Goal: Information Seeking & Learning: Learn about a topic

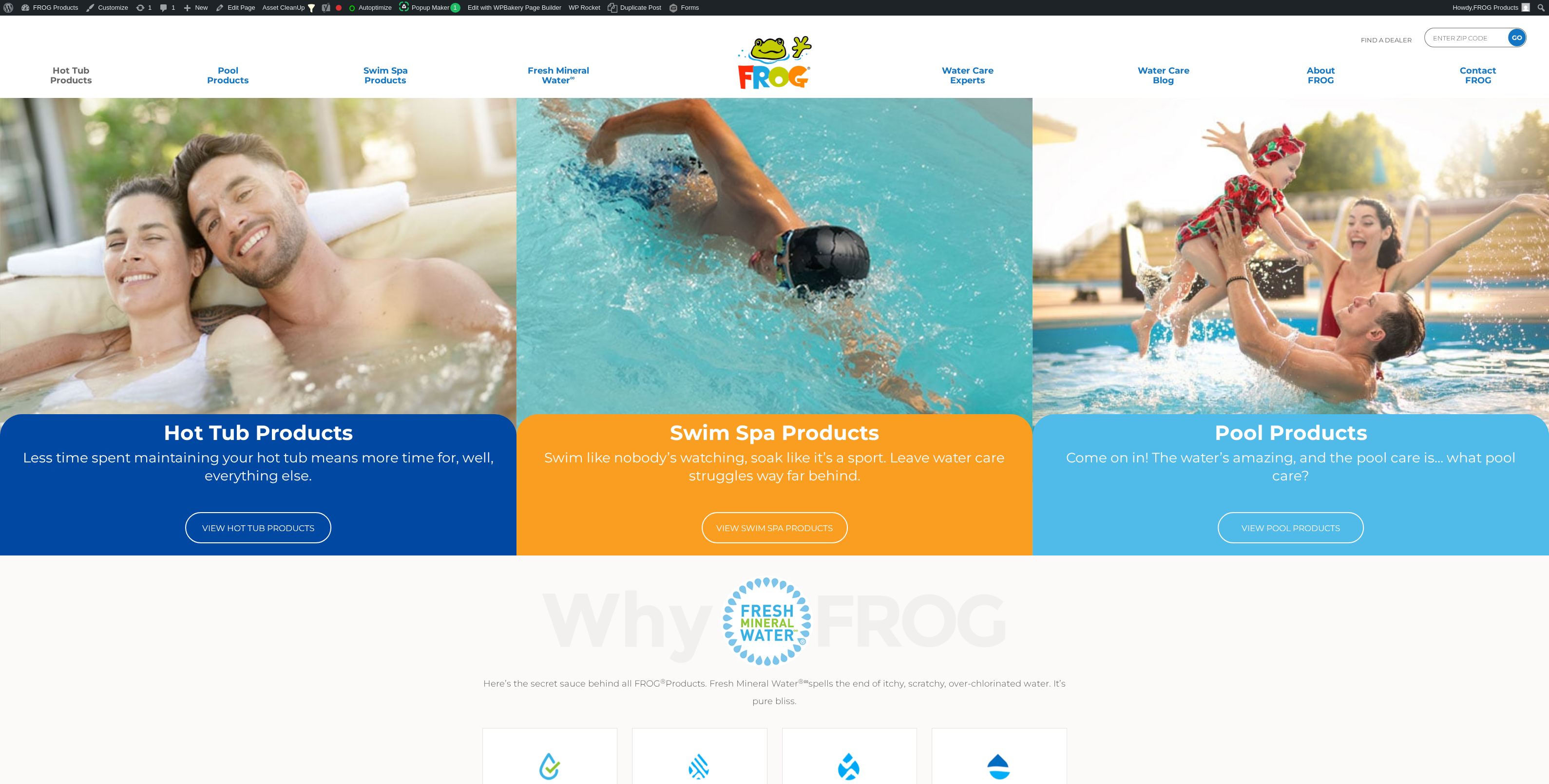
click at [78, 76] on link "Hot Tub Products" at bounding box center [71, 71] width 122 height 19
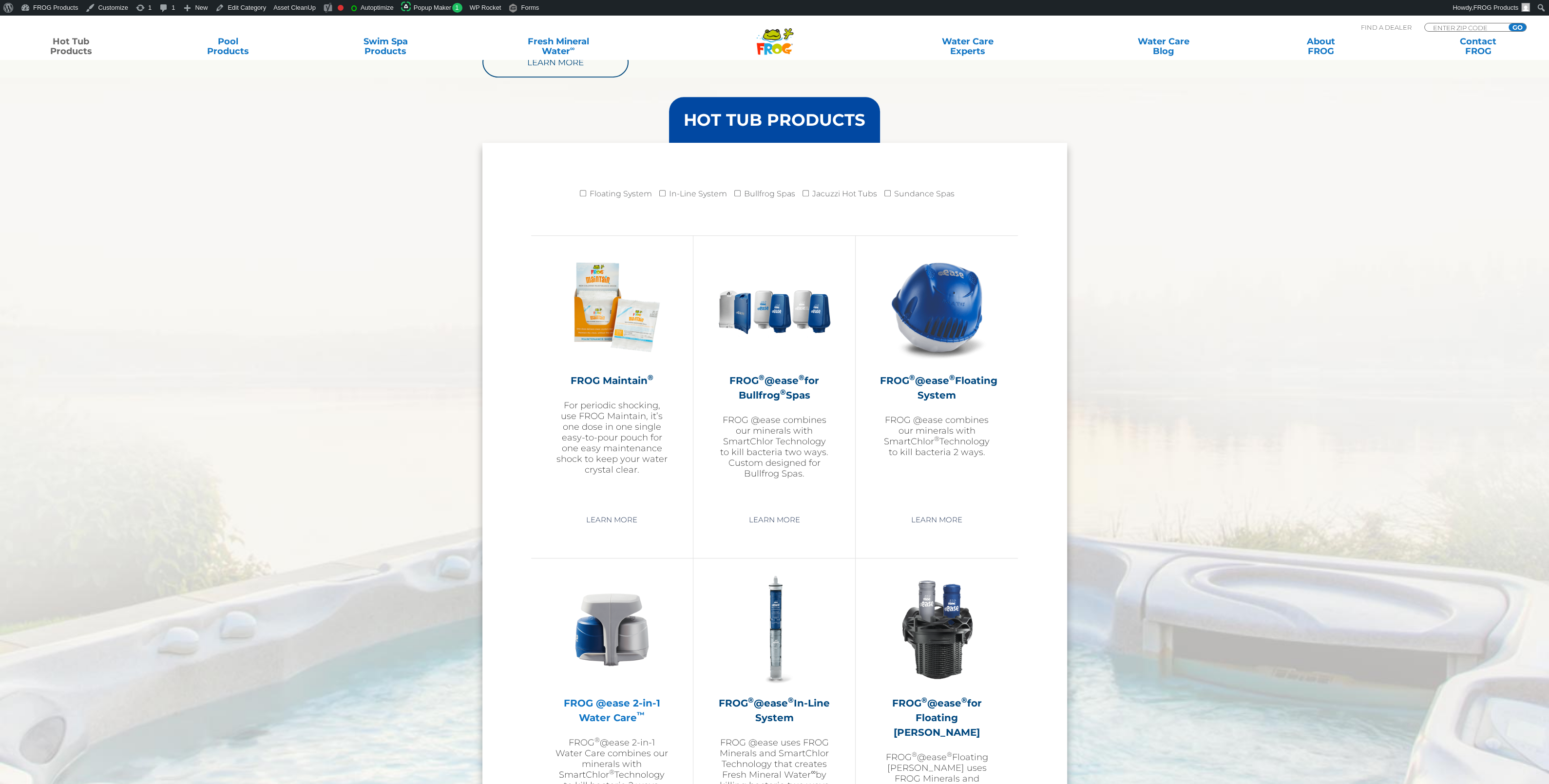
scroll to position [1125, 0]
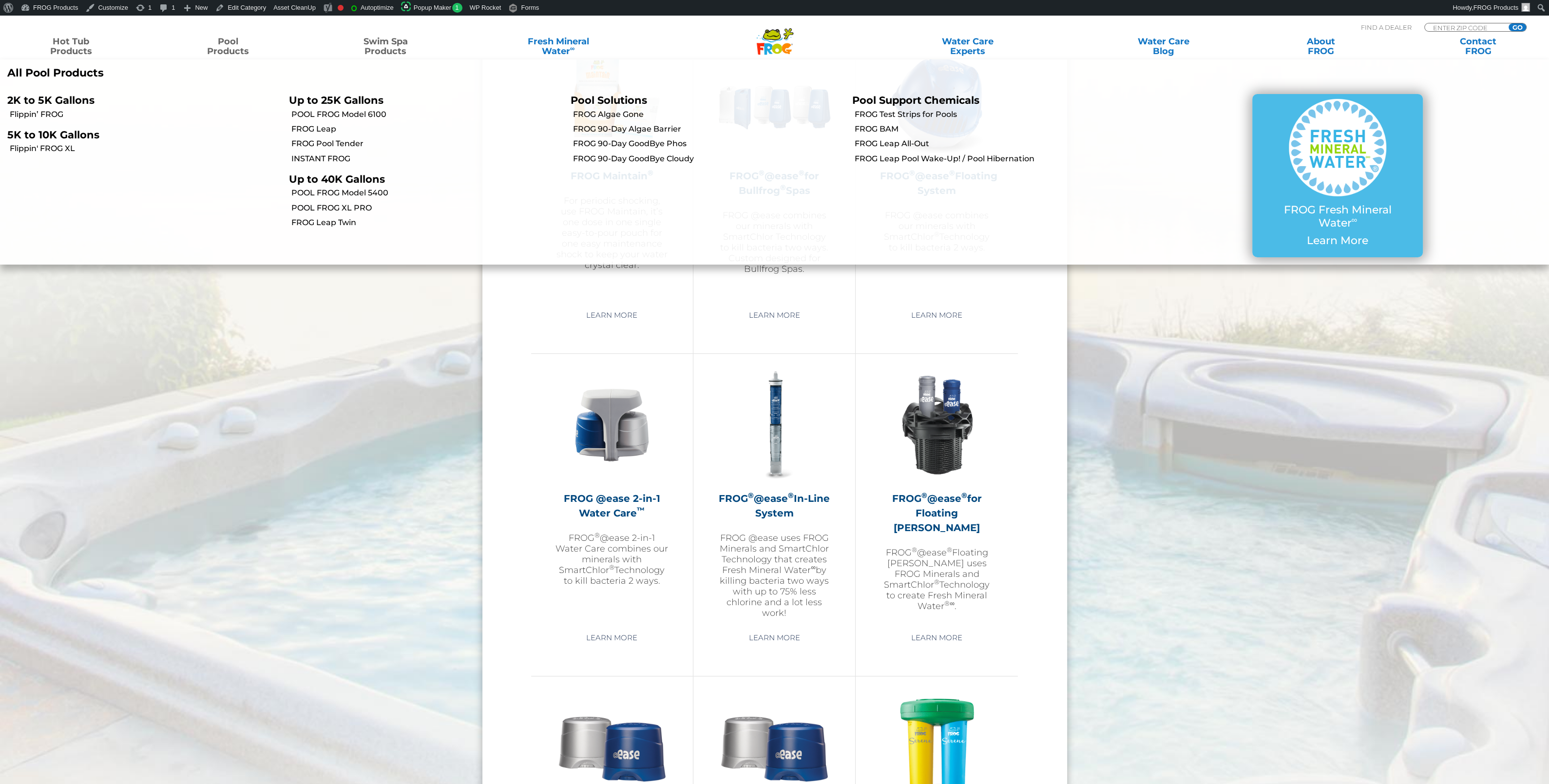
click at [380, 44] on link "Swim Spa Products" at bounding box center [386, 46] width 122 height 19
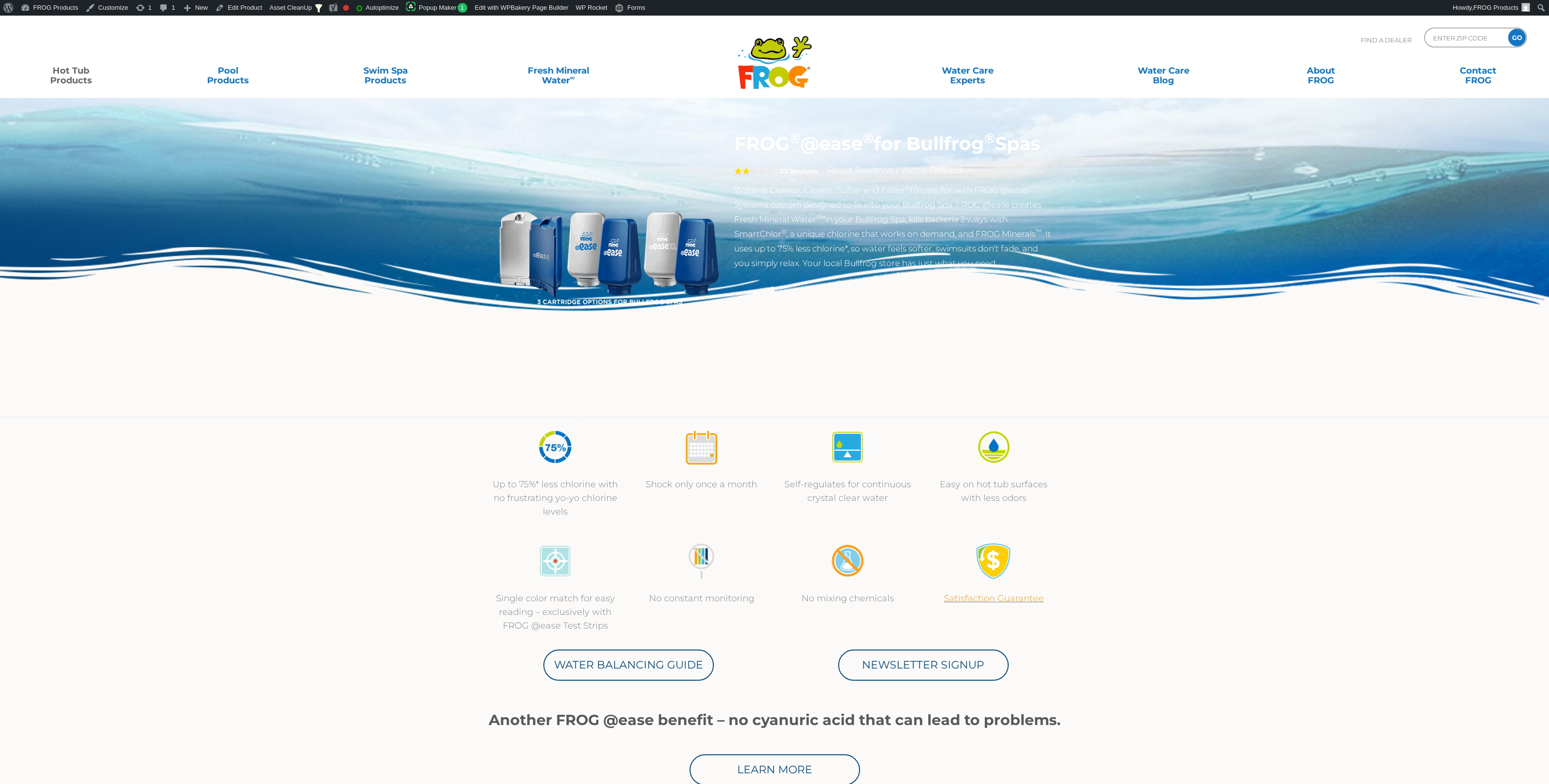
click at [970, 598] on link "Satisfaction Guarantee" at bounding box center [994, 597] width 100 height 10
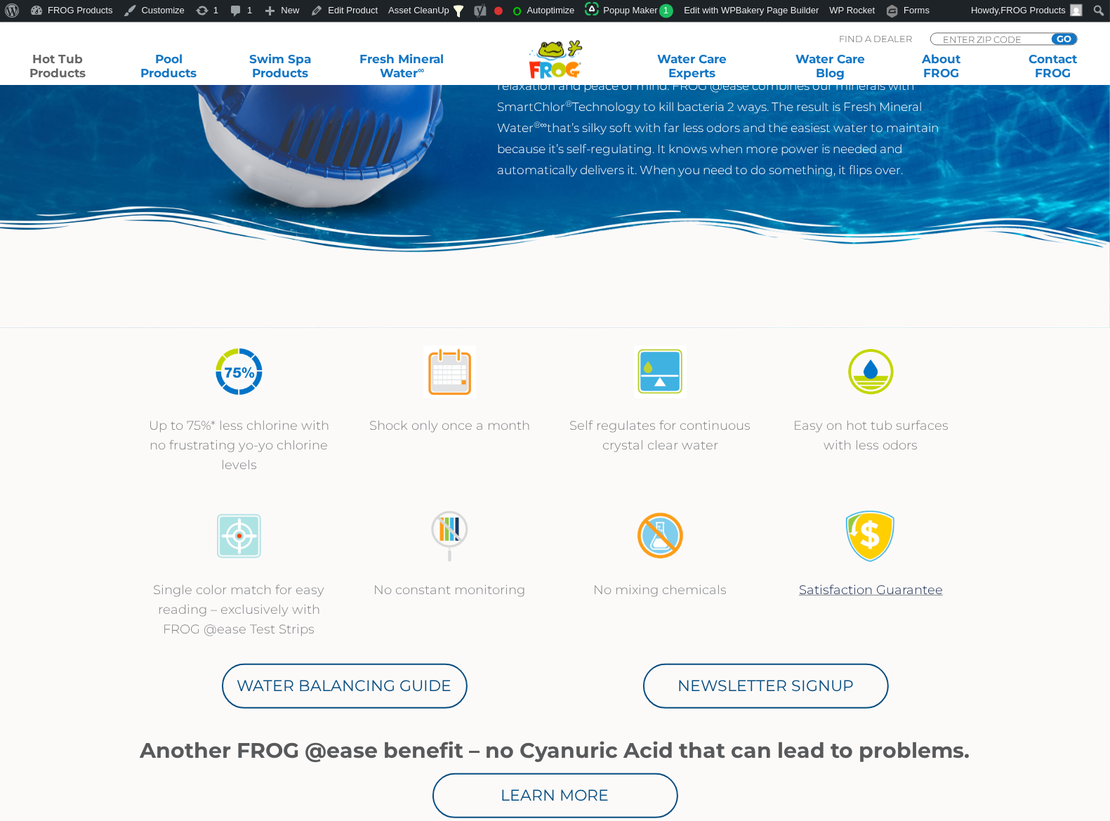
scroll to position [295, 0]
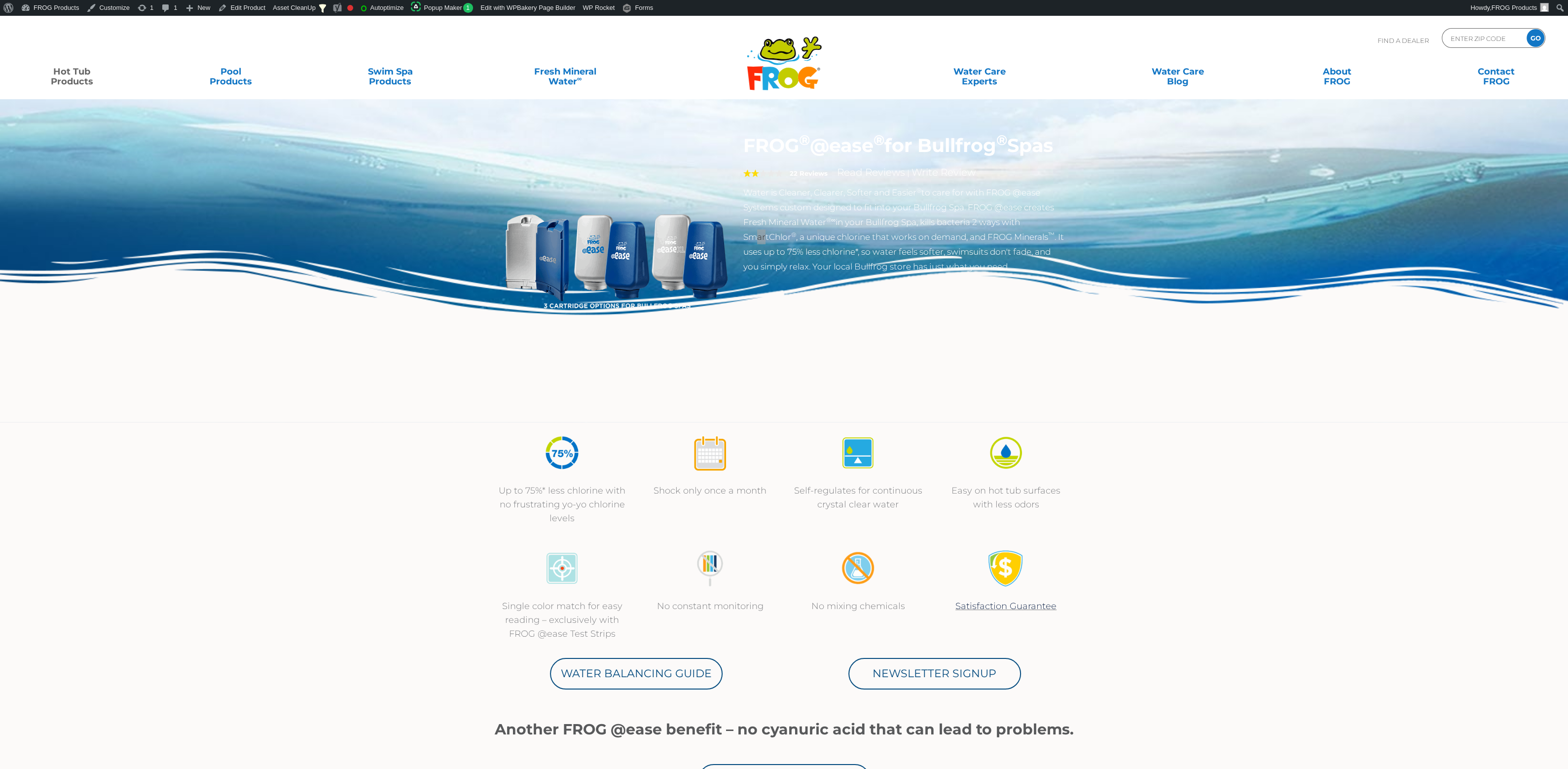
scroll to position [3396, 0]
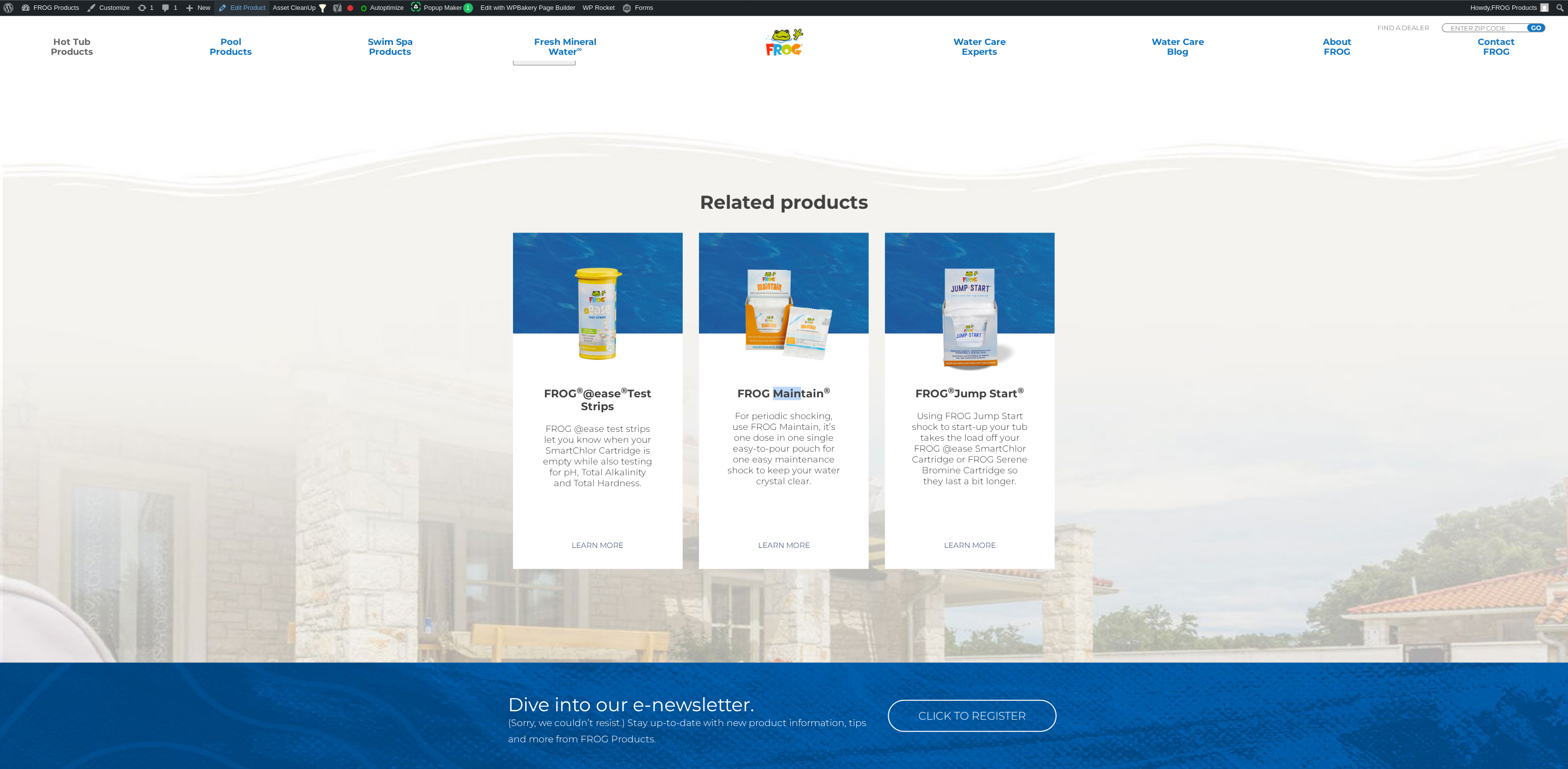
click at [241, 6] on link "Edit Product" at bounding box center [242, 8] width 55 height 15
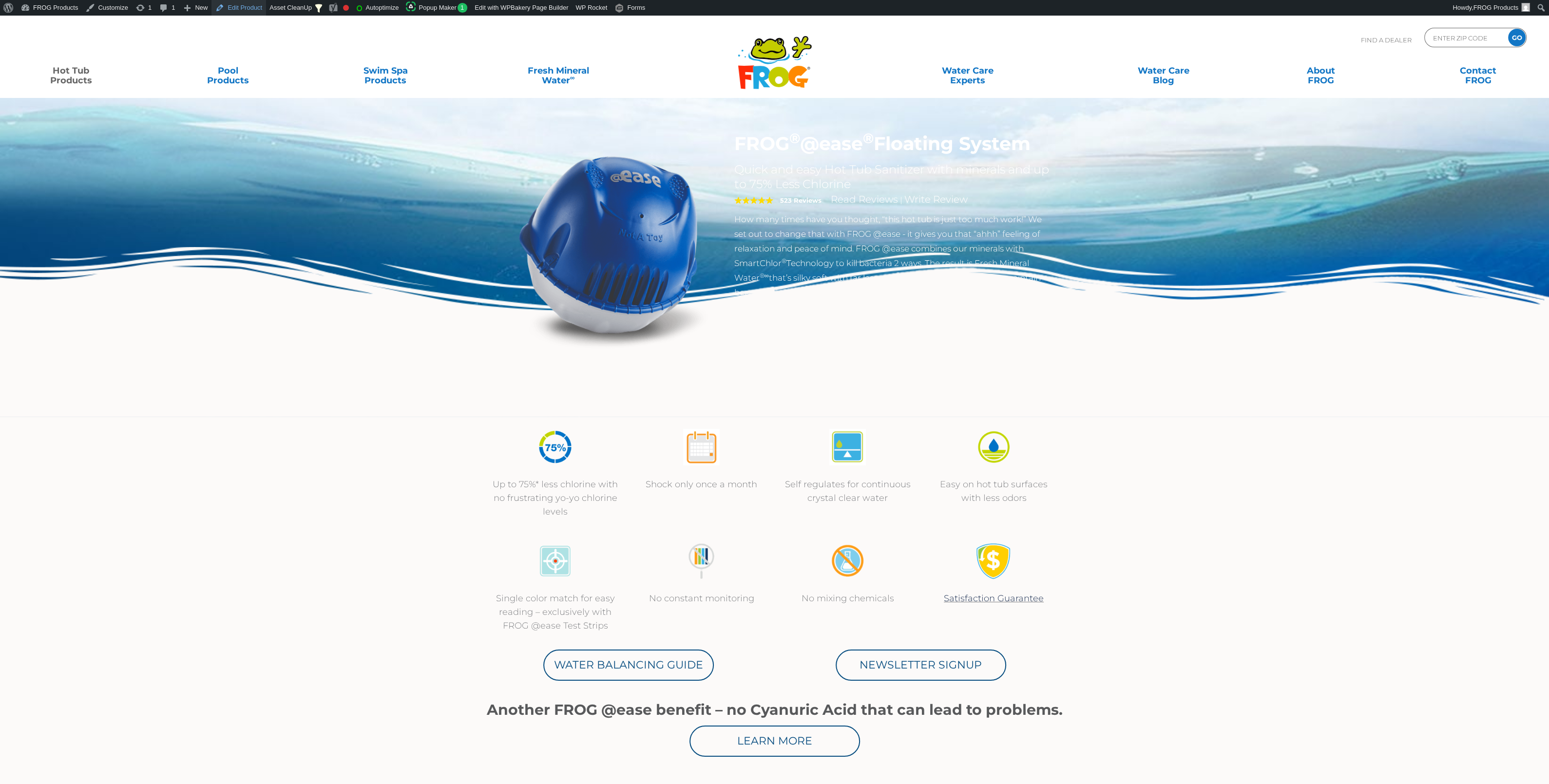
click at [248, 10] on link "Edit Product" at bounding box center [239, 8] width 55 height 15
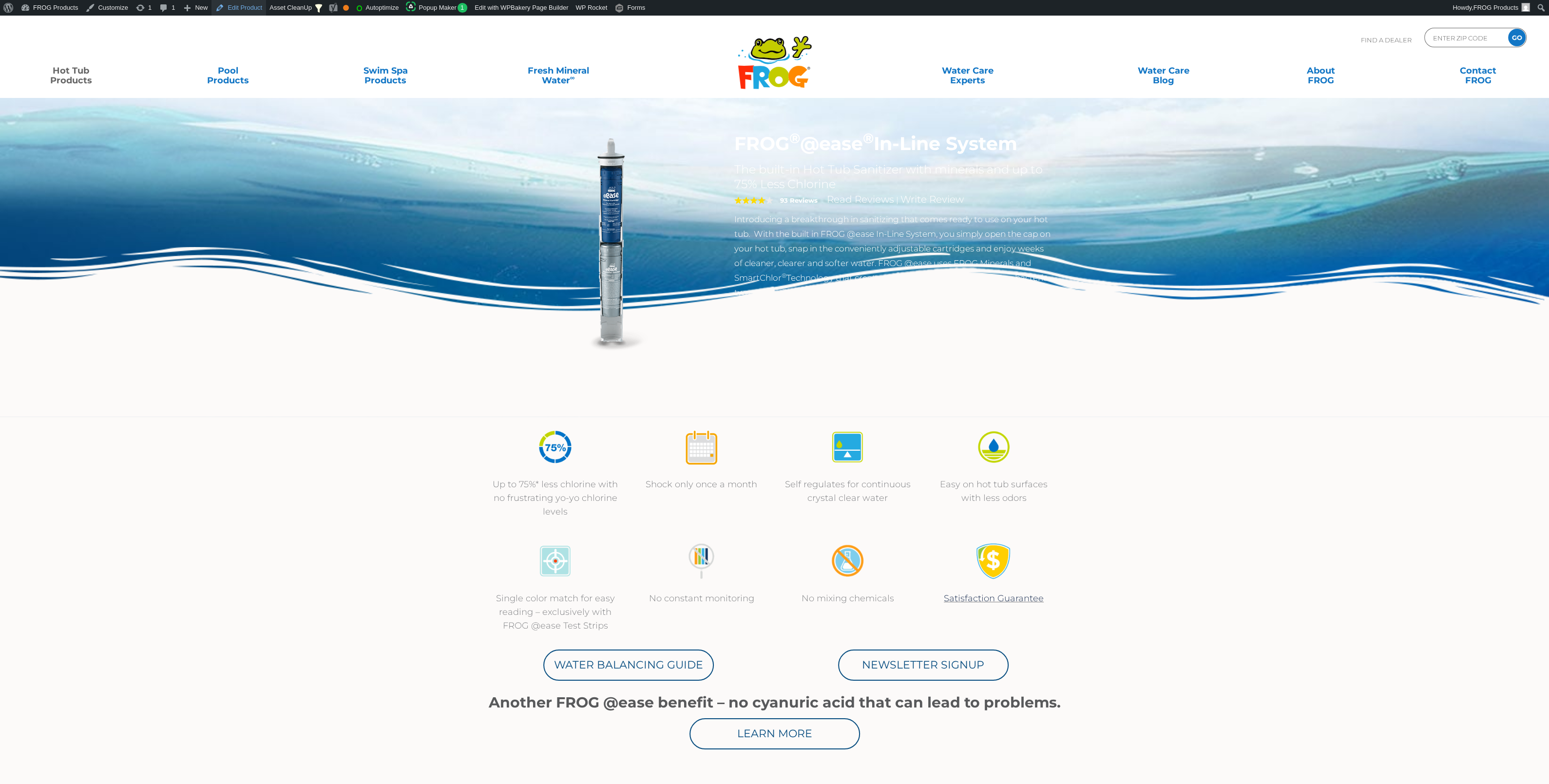
click at [244, 14] on link "Edit Product" at bounding box center [239, 8] width 55 height 15
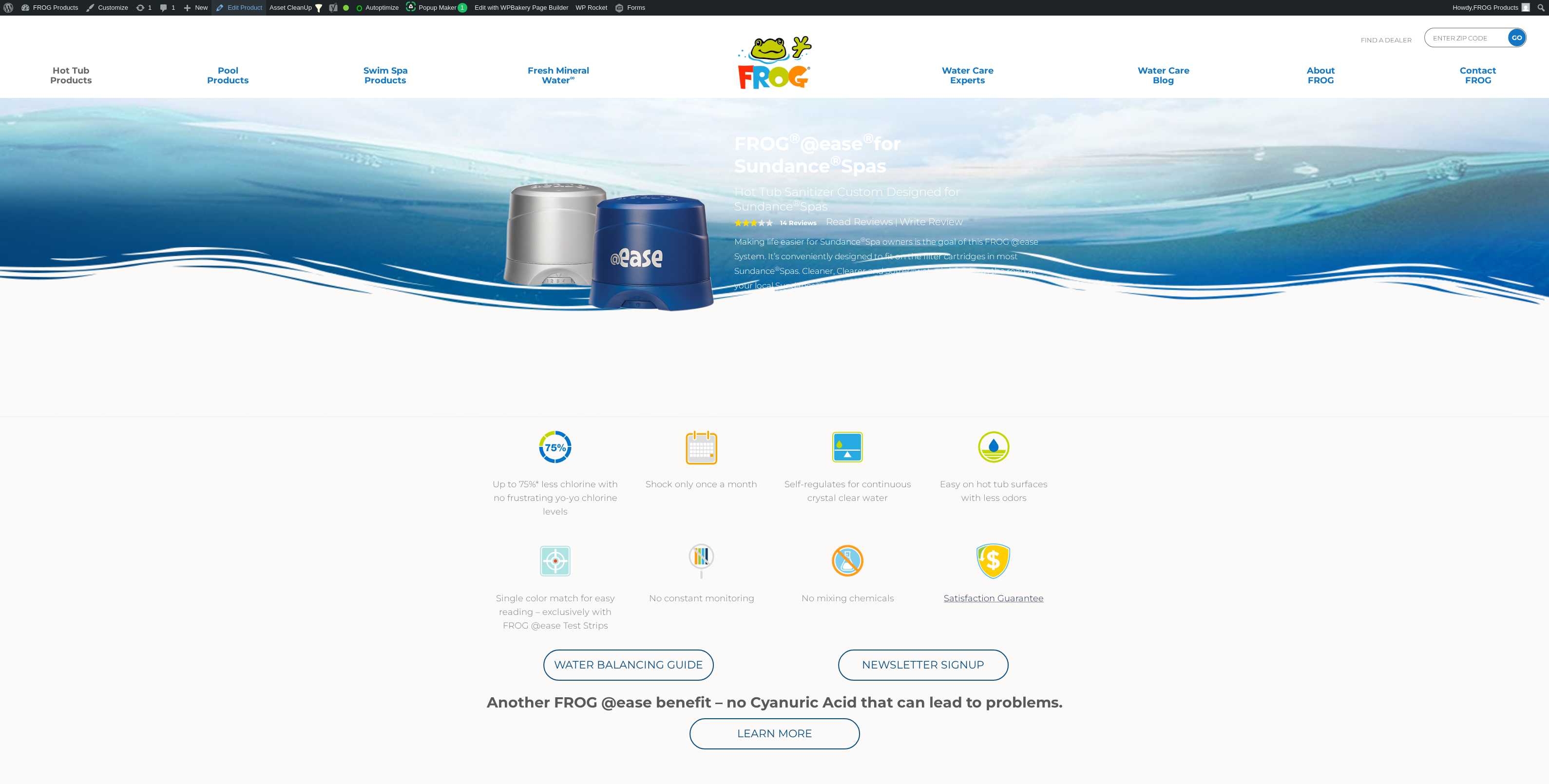
click at [226, 8] on link "Edit Product" at bounding box center [239, 8] width 55 height 15
click at [1001, 599] on link "Satisfaction Guarantee" at bounding box center [994, 597] width 100 height 10
click at [239, 8] on link "Edit Product" at bounding box center [239, 8] width 55 height 15
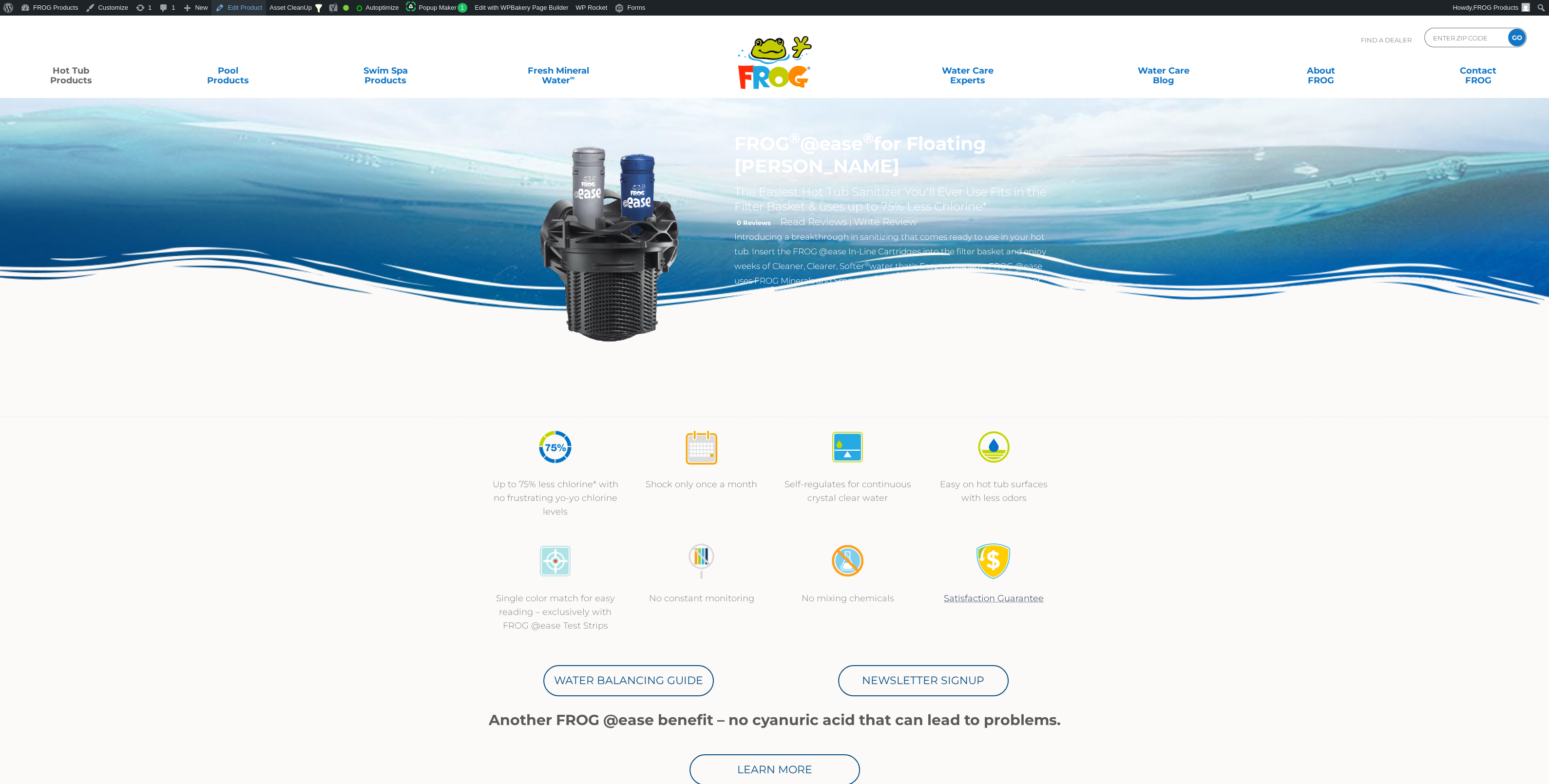
click at [248, 6] on link "Edit Product" at bounding box center [239, 8] width 55 height 15
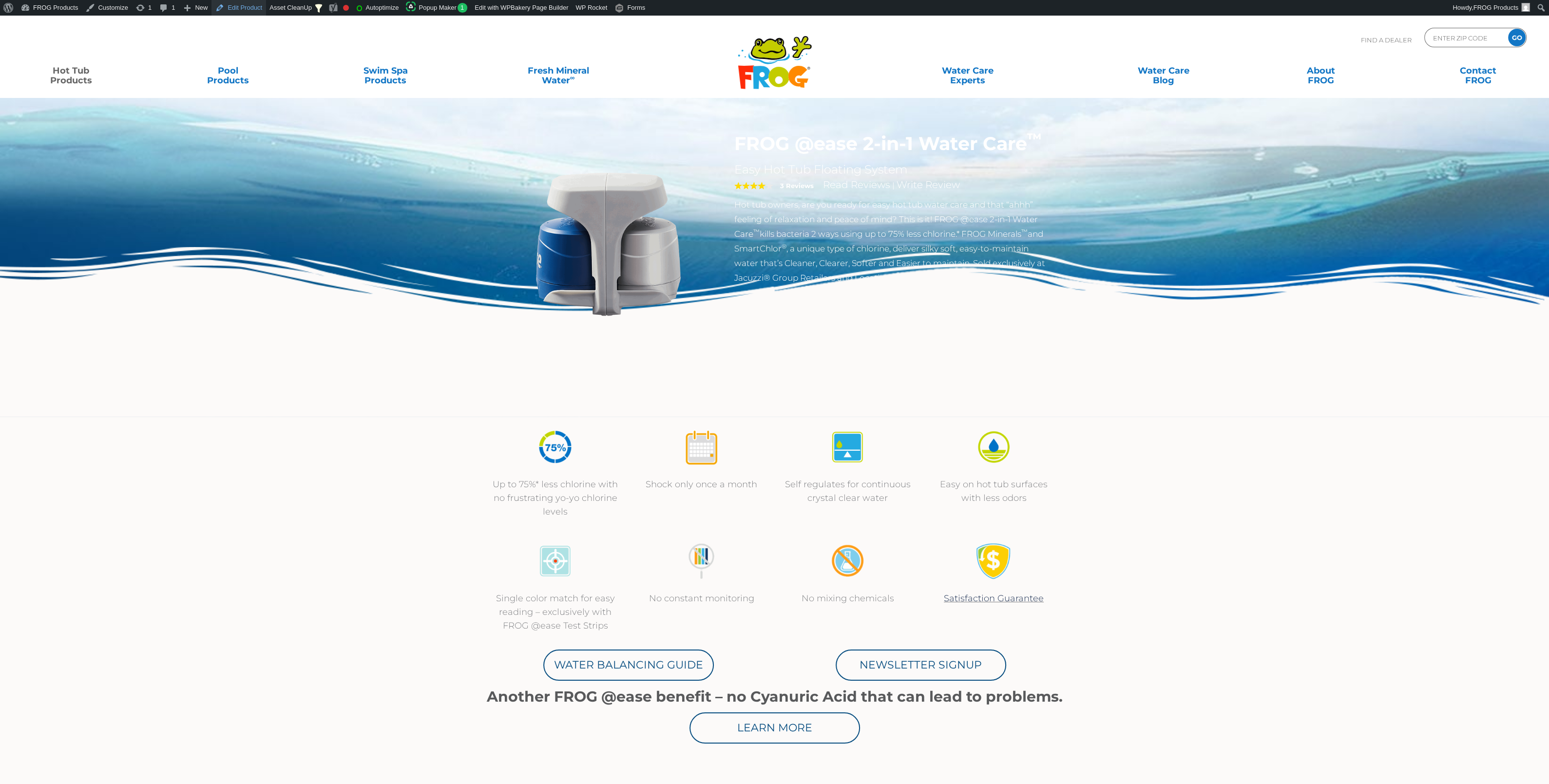
click at [226, 6] on link "Edit Product" at bounding box center [239, 8] width 55 height 15
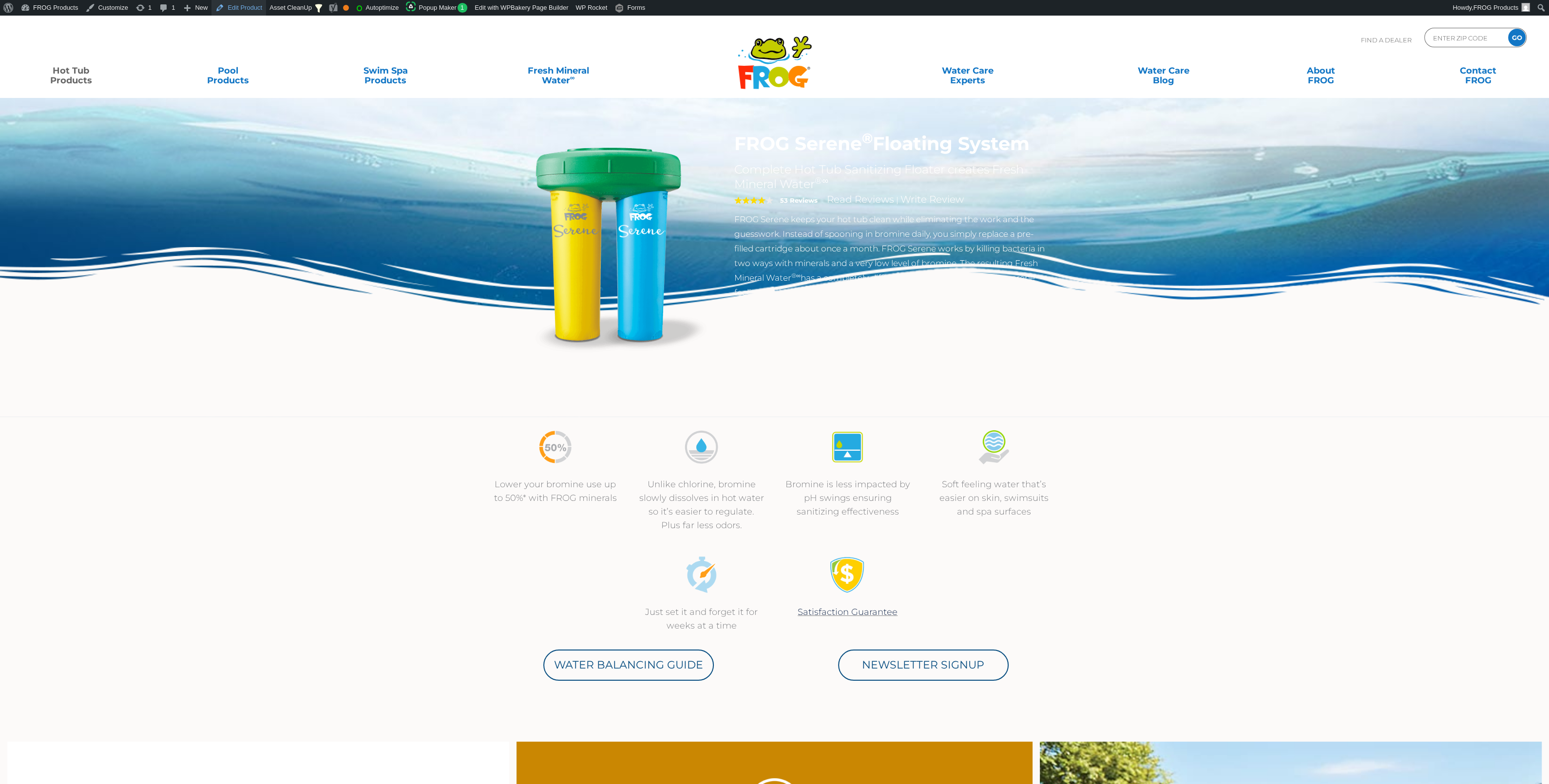
click at [244, 6] on link "Edit Product" at bounding box center [239, 8] width 55 height 15
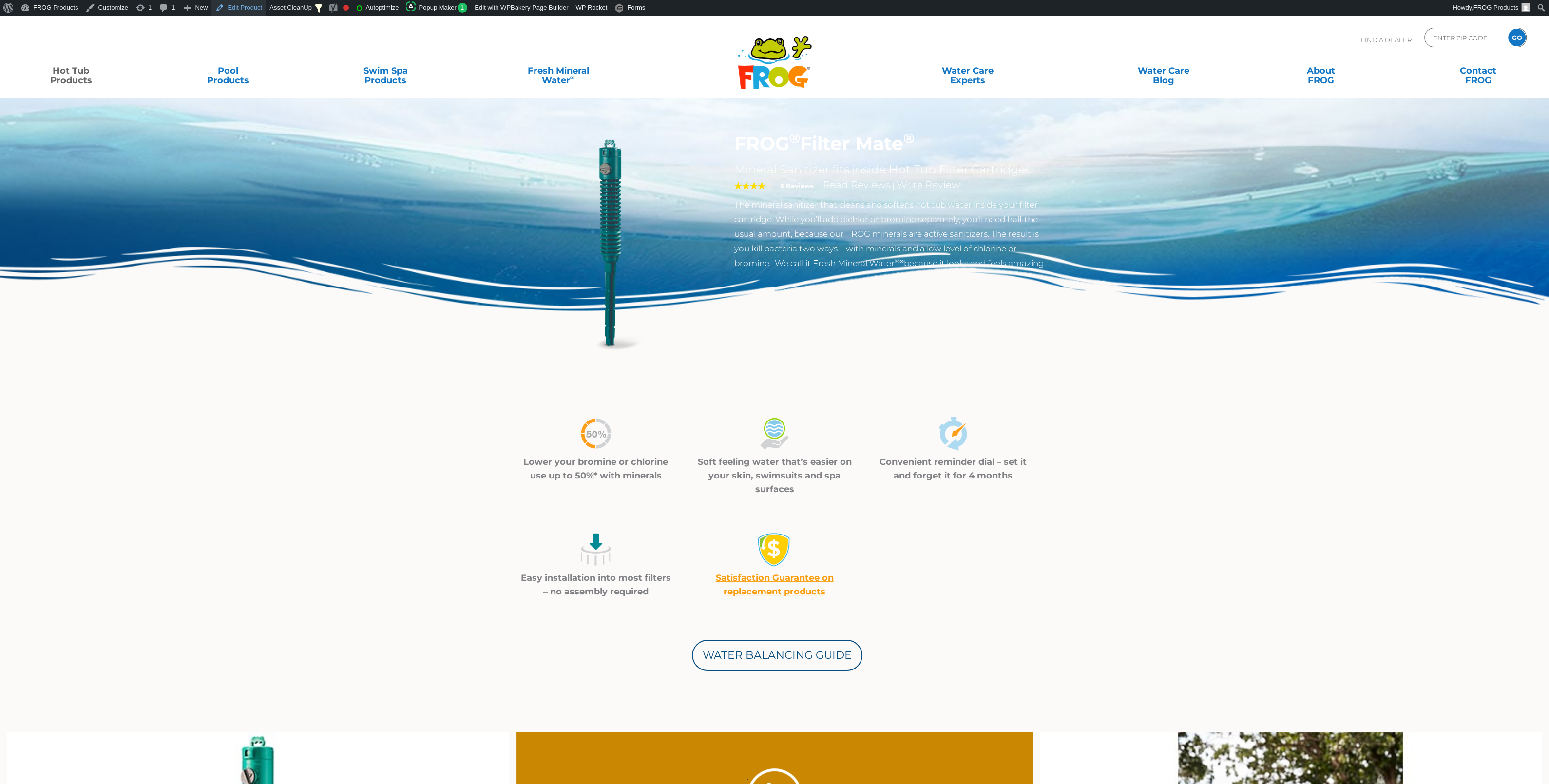
click at [246, 9] on link "Edit Product" at bounding box center [239, 8] width 55 height 15
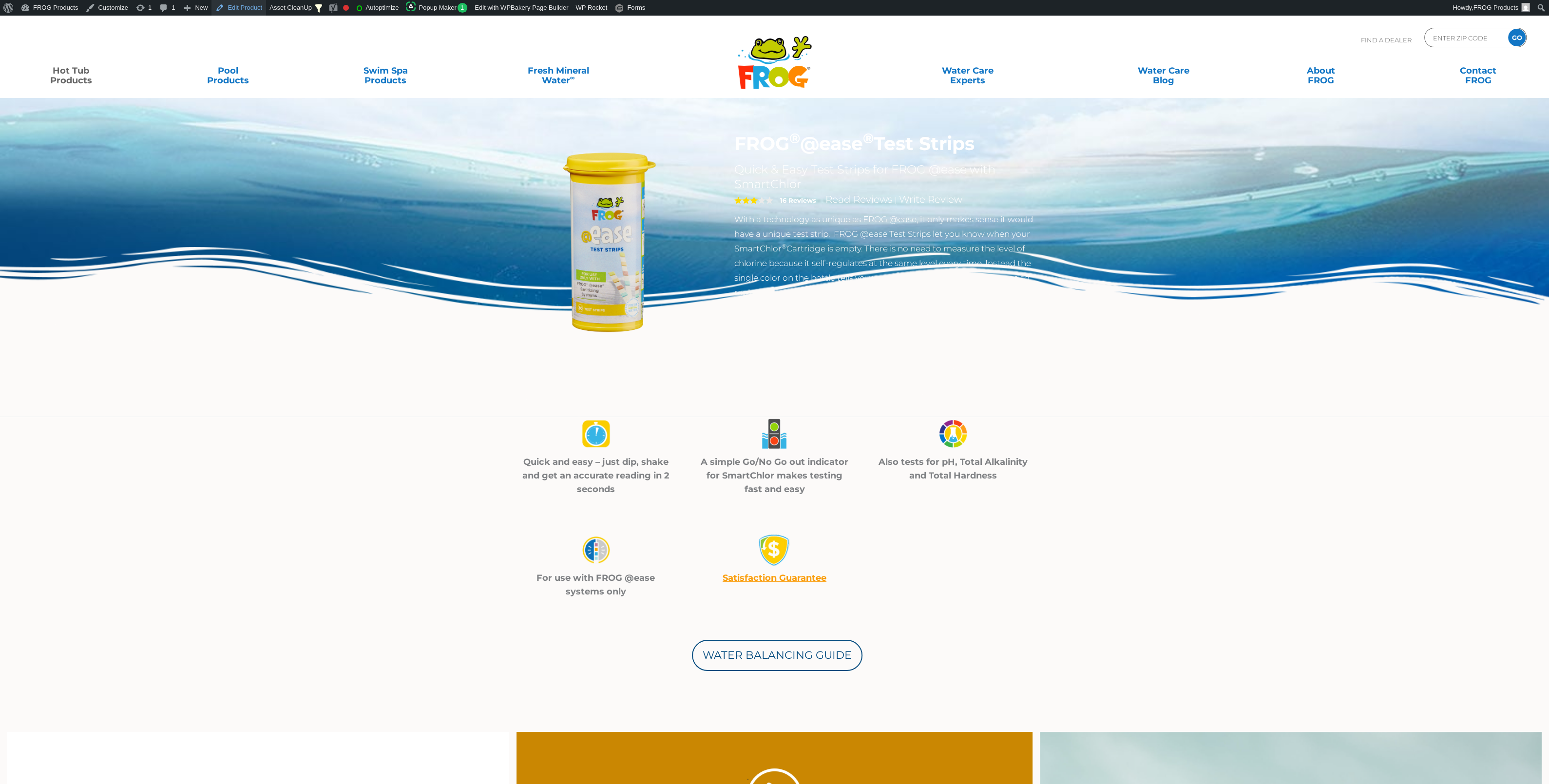
click at [248, 9] on link "Edit Product" at bounding box center [239, 8] width 55 height 15
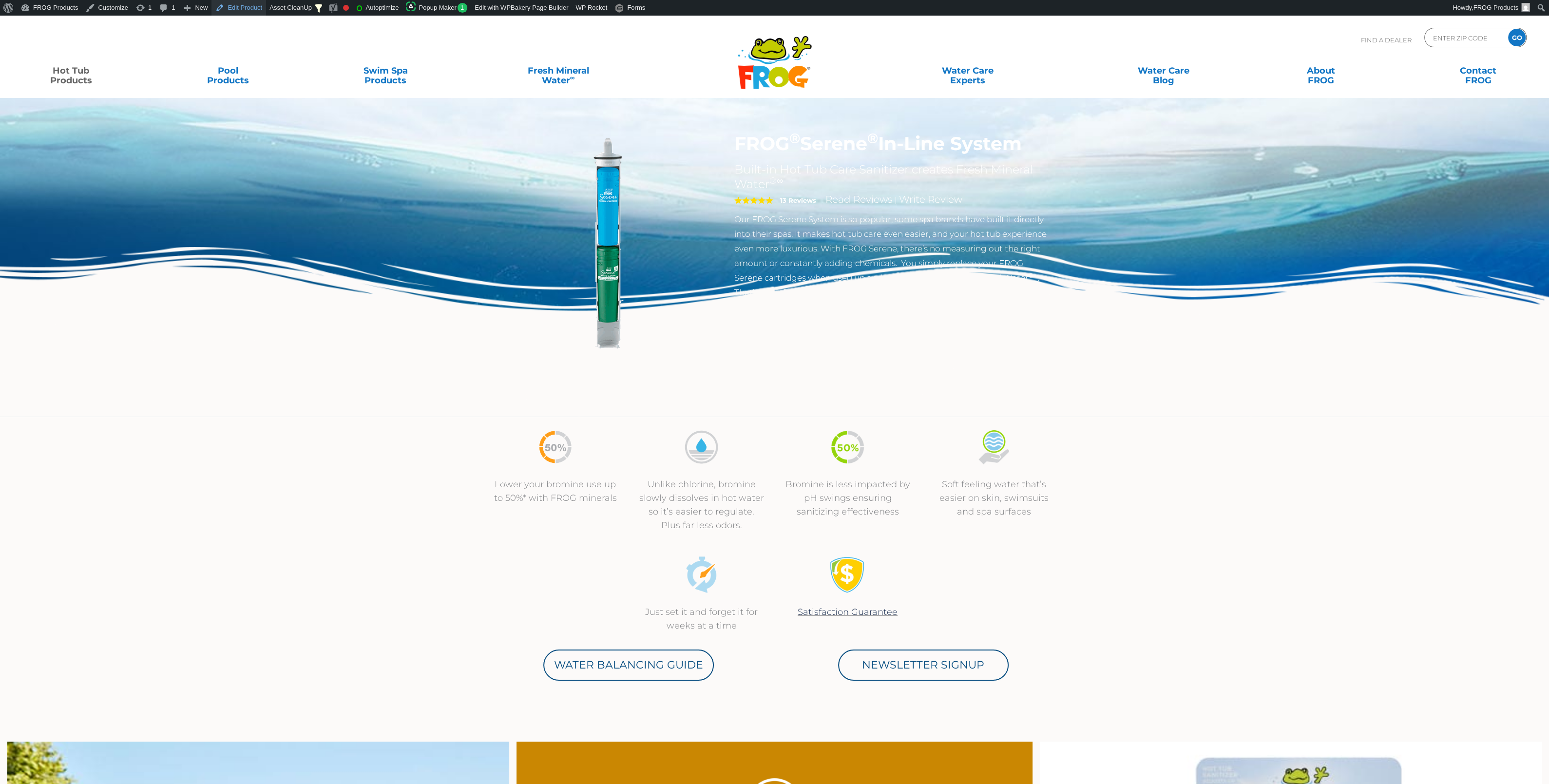
click at [246, 11] on link "Edit Product" at bounding box center [239, 8] width 55 height 15
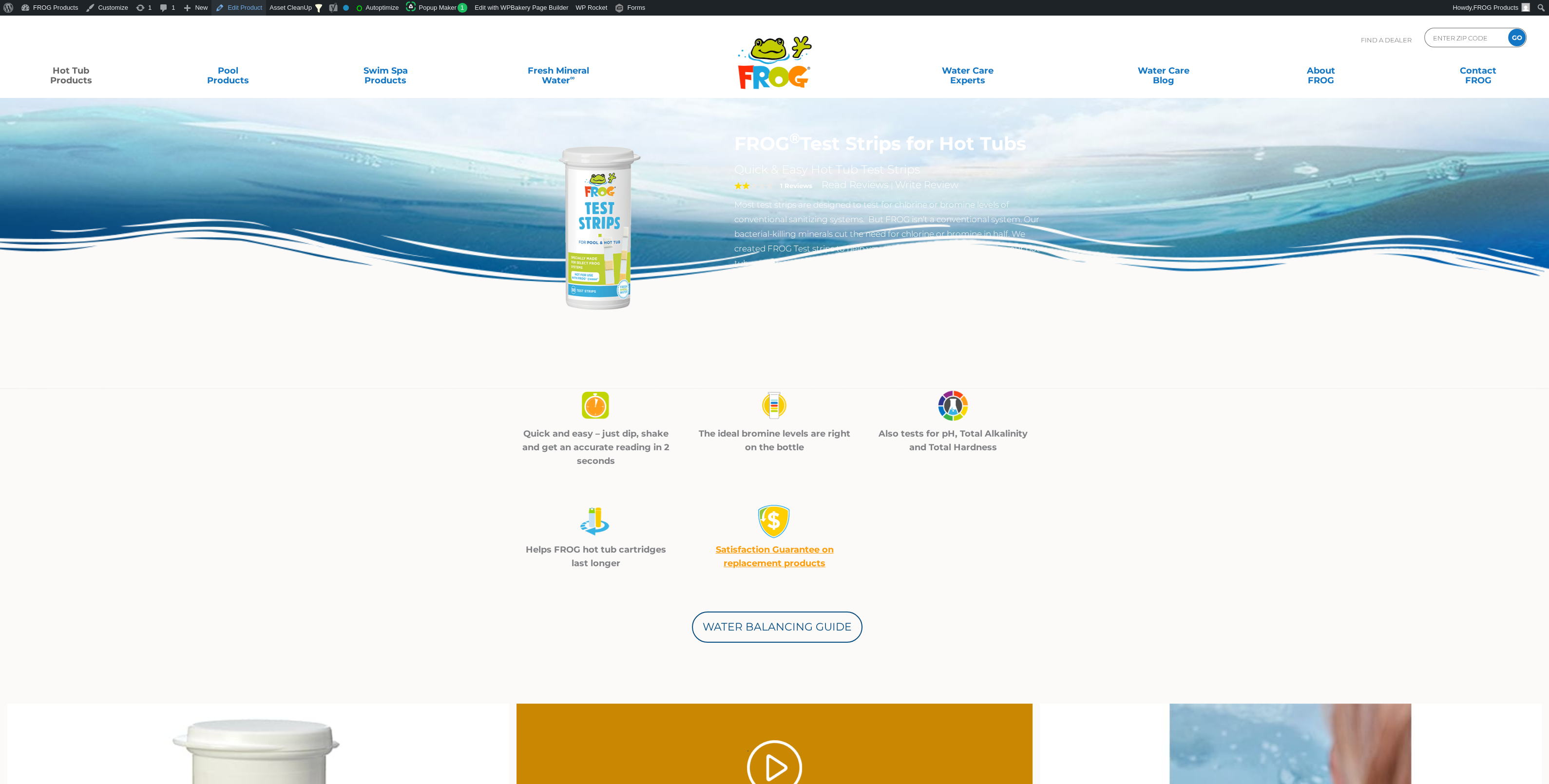
click at [248, 9] on link "Edit Product" at bounding box center [239, 8] width 55 height 15
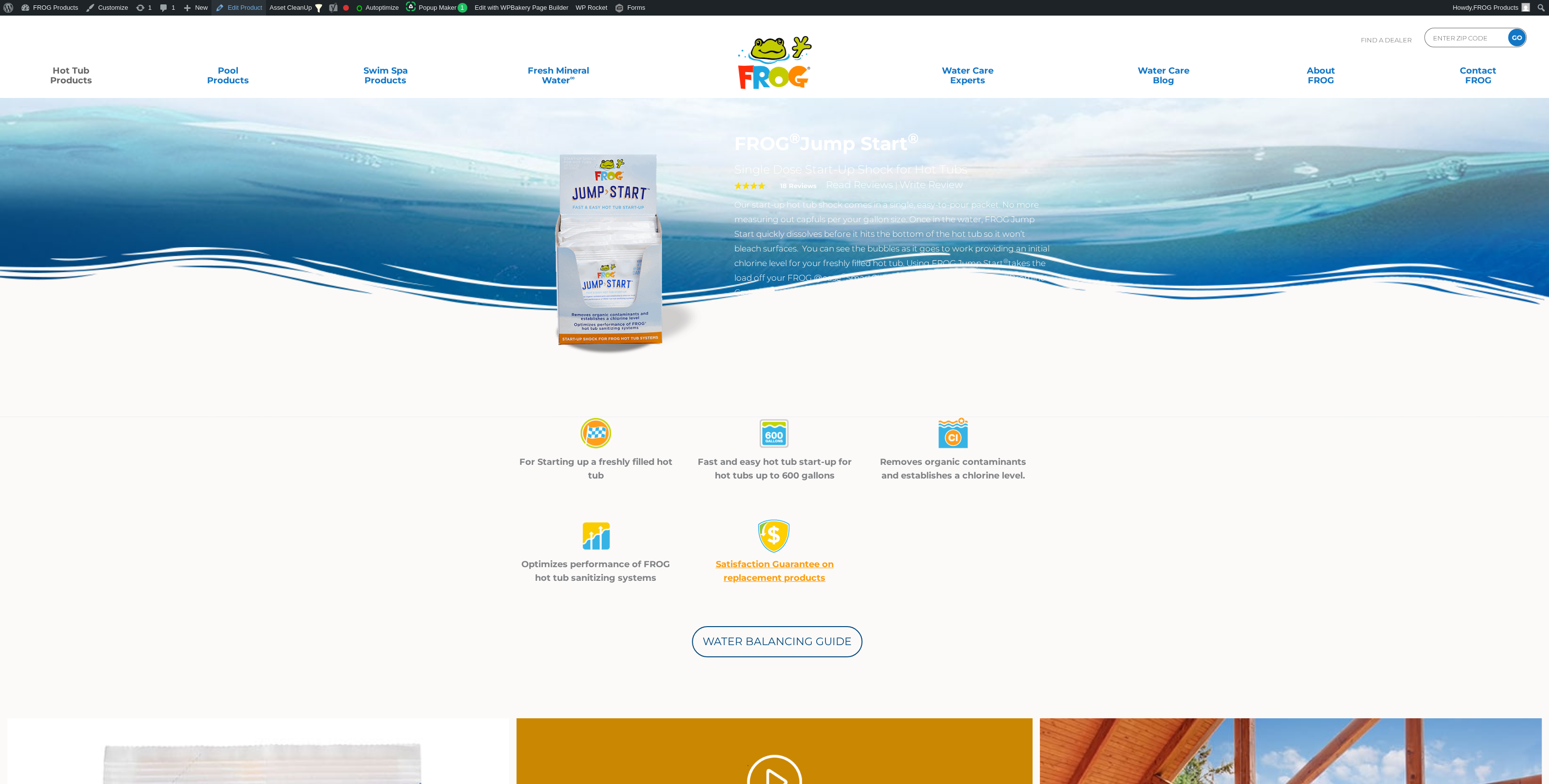
click at [244, 10] on link "Edit Product" at bounding box center [239, 8] width 55 height 15
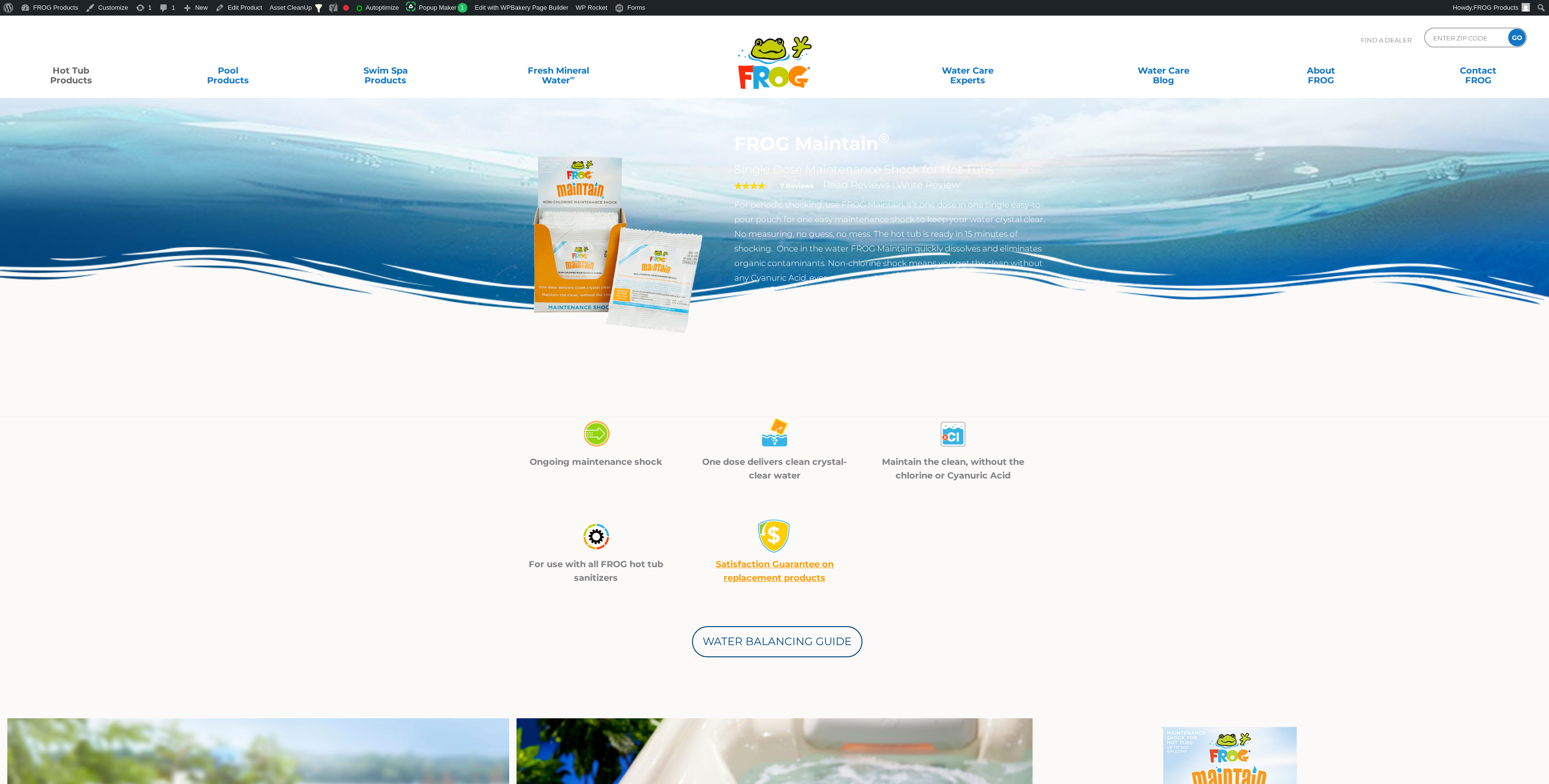
click at [761, 577] on link "Satisfaction Guarantee on replacement products" at bounding box center [774, 570] width 118 height 24
click at [231, 8] on link "Edit Product" at bounding box center [239, 8] width 55 height 15
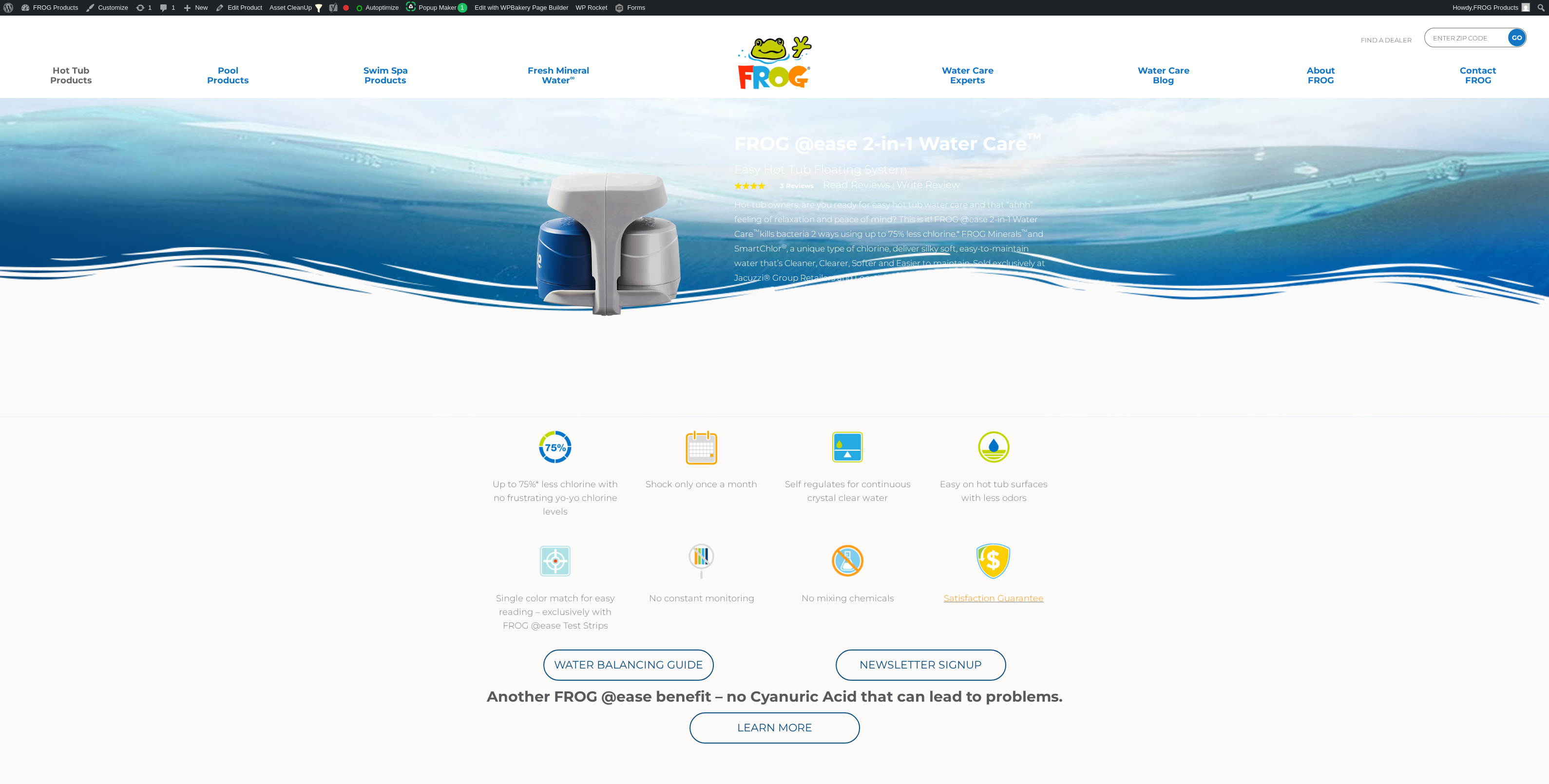
click at [972, 596] on link "Satisfaction Guarantee" at bounding box center [994, 597] width 100 height 10
click at [226, 9] on link "Edit Product" at bounding box center [239, 8] width 55 height 15
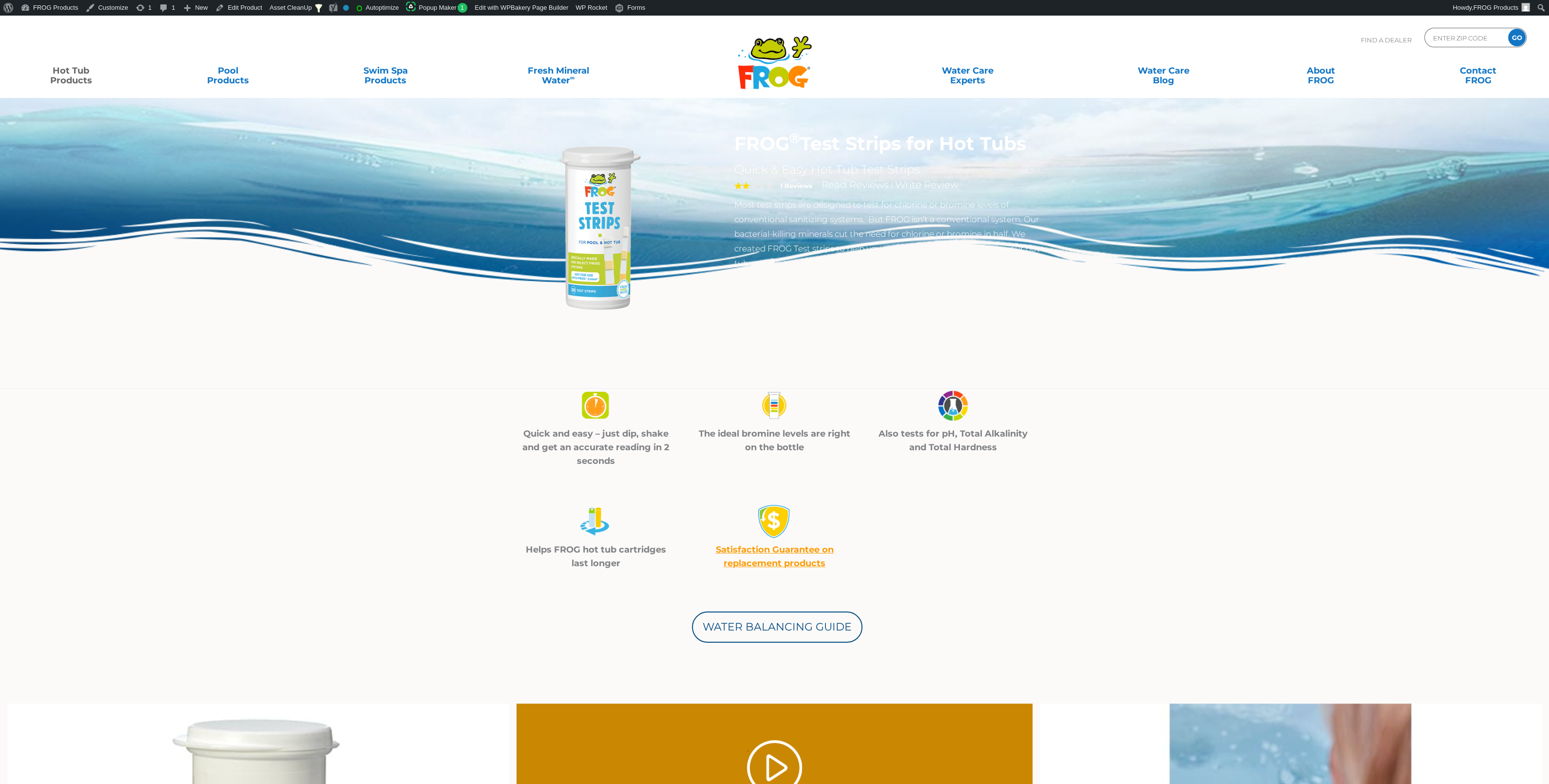
click at [791, 561] on span "Satisfaction Guarantee on replacement products" at bounding box center [774, 556] width 118 height 24
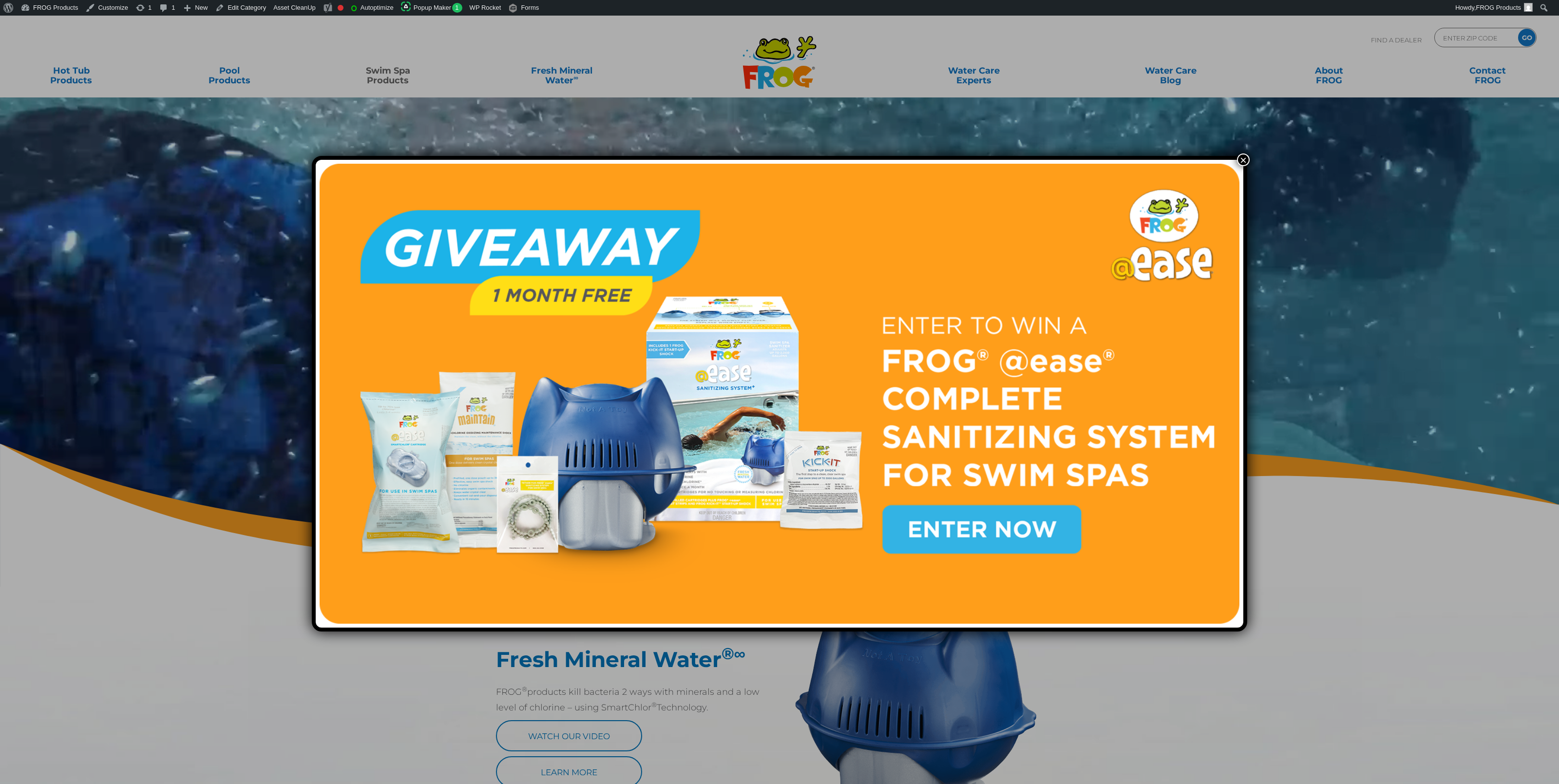
drag, startPoint x: 1238, startPoint y: 162, endPoint x: 1229, endPoint y: 175, distance: 15.8
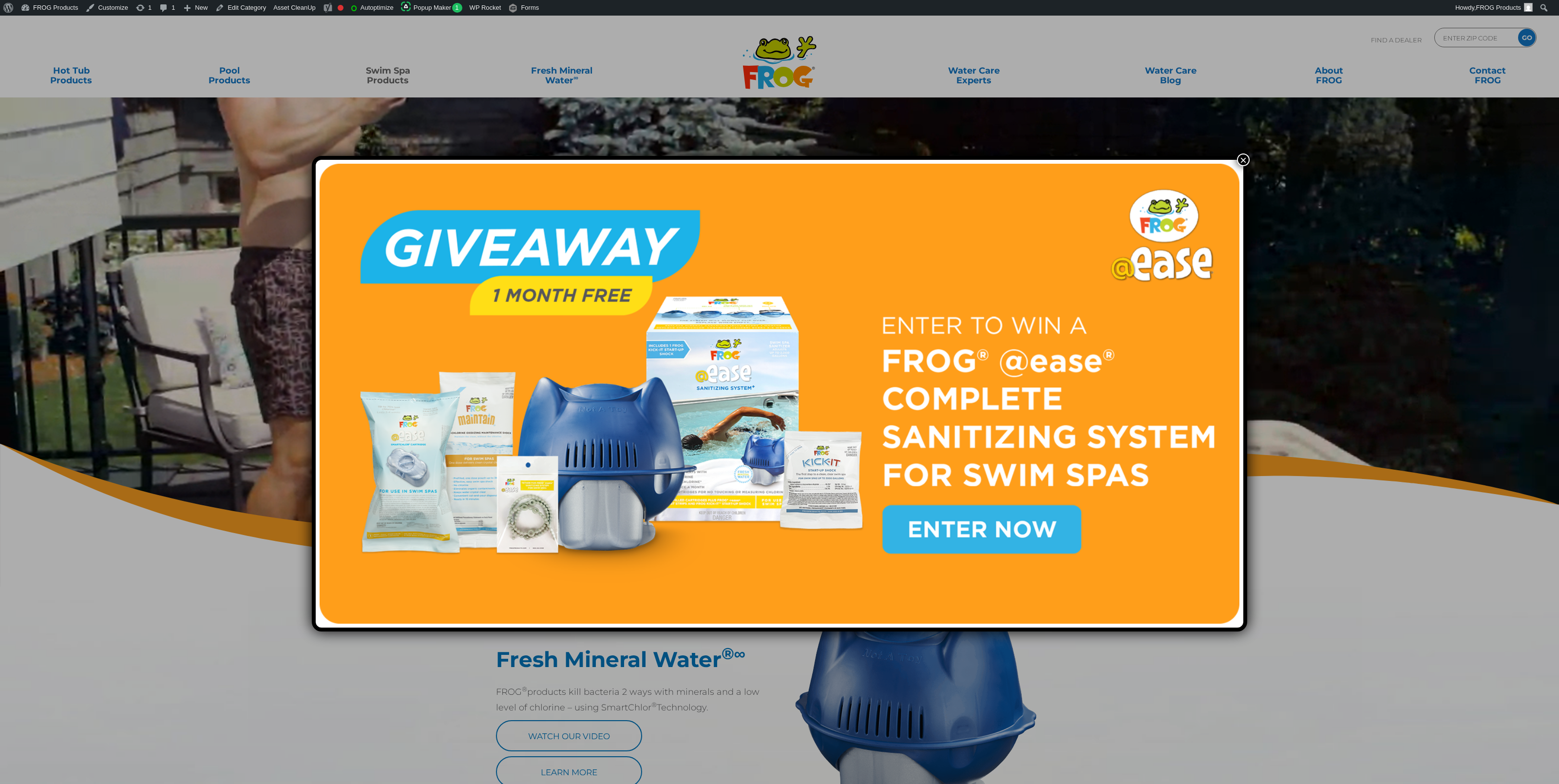
click at [1237, 162] on button "×" at bounding box center [1243, 160] width 12 height 12
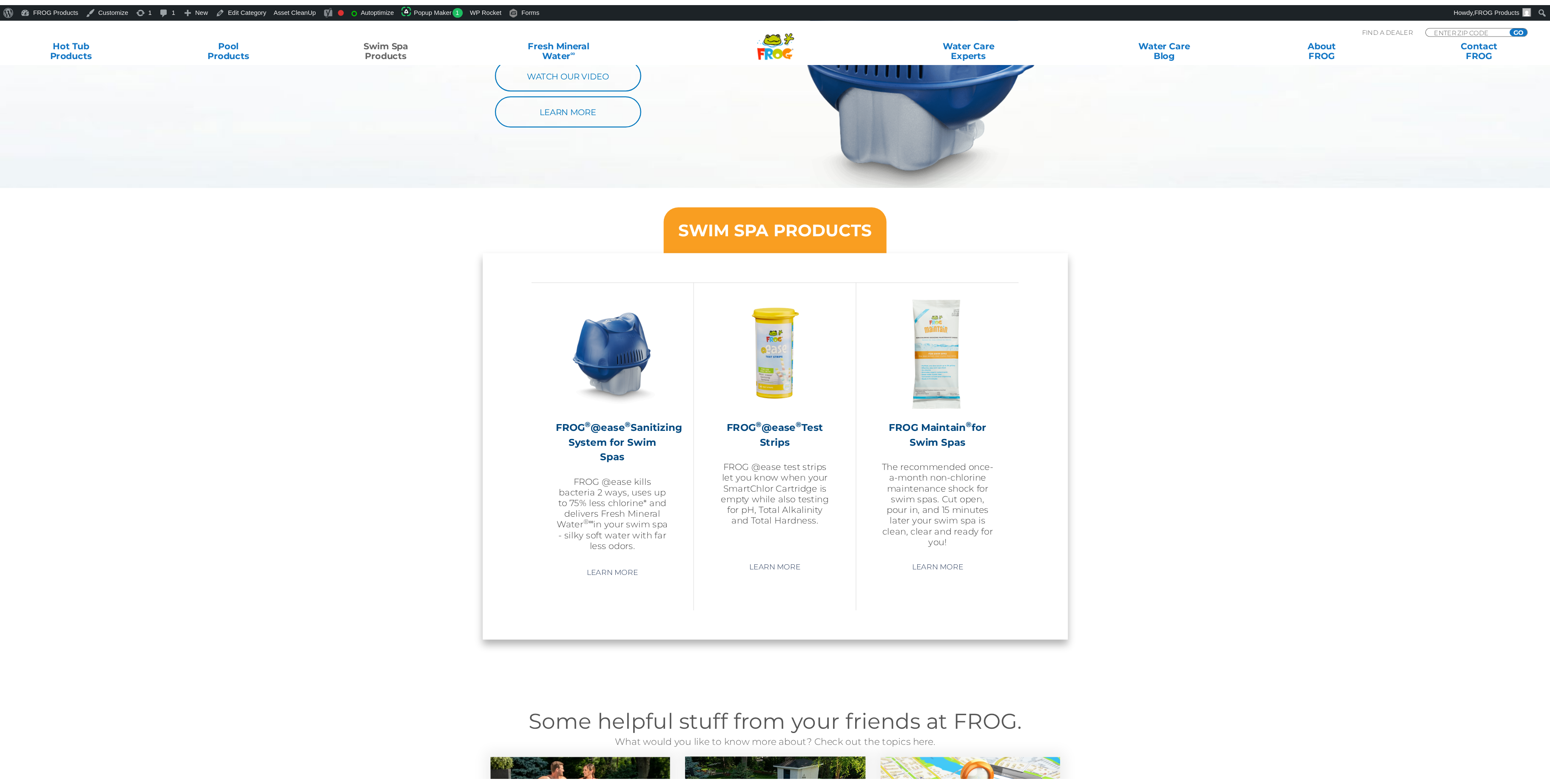
scroll to position [579, 0]
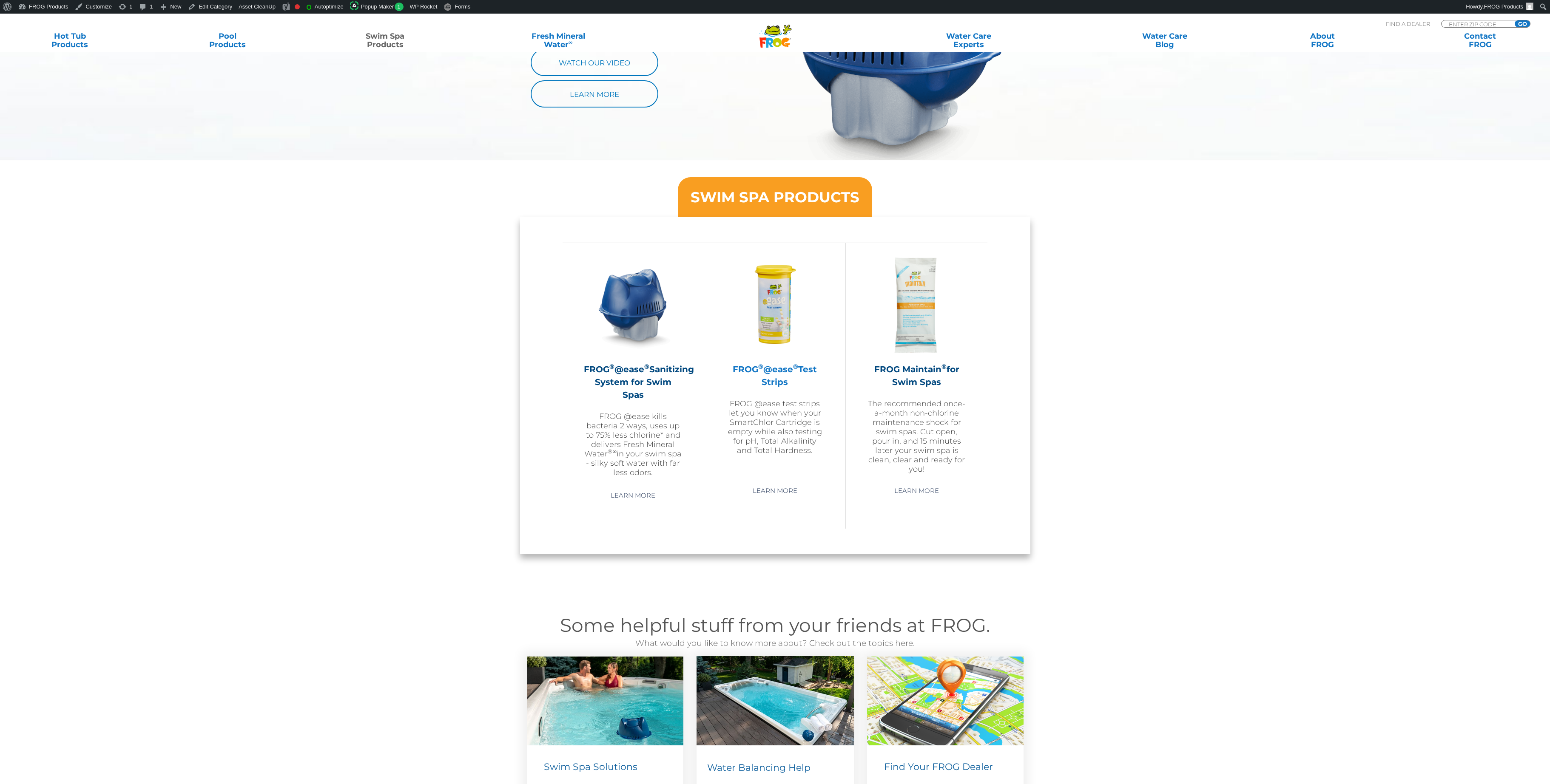
click at [769, 365] on h2 "FROG ® @ease ® Test Strips" at bounding box center [775, 376] width 99 height 25
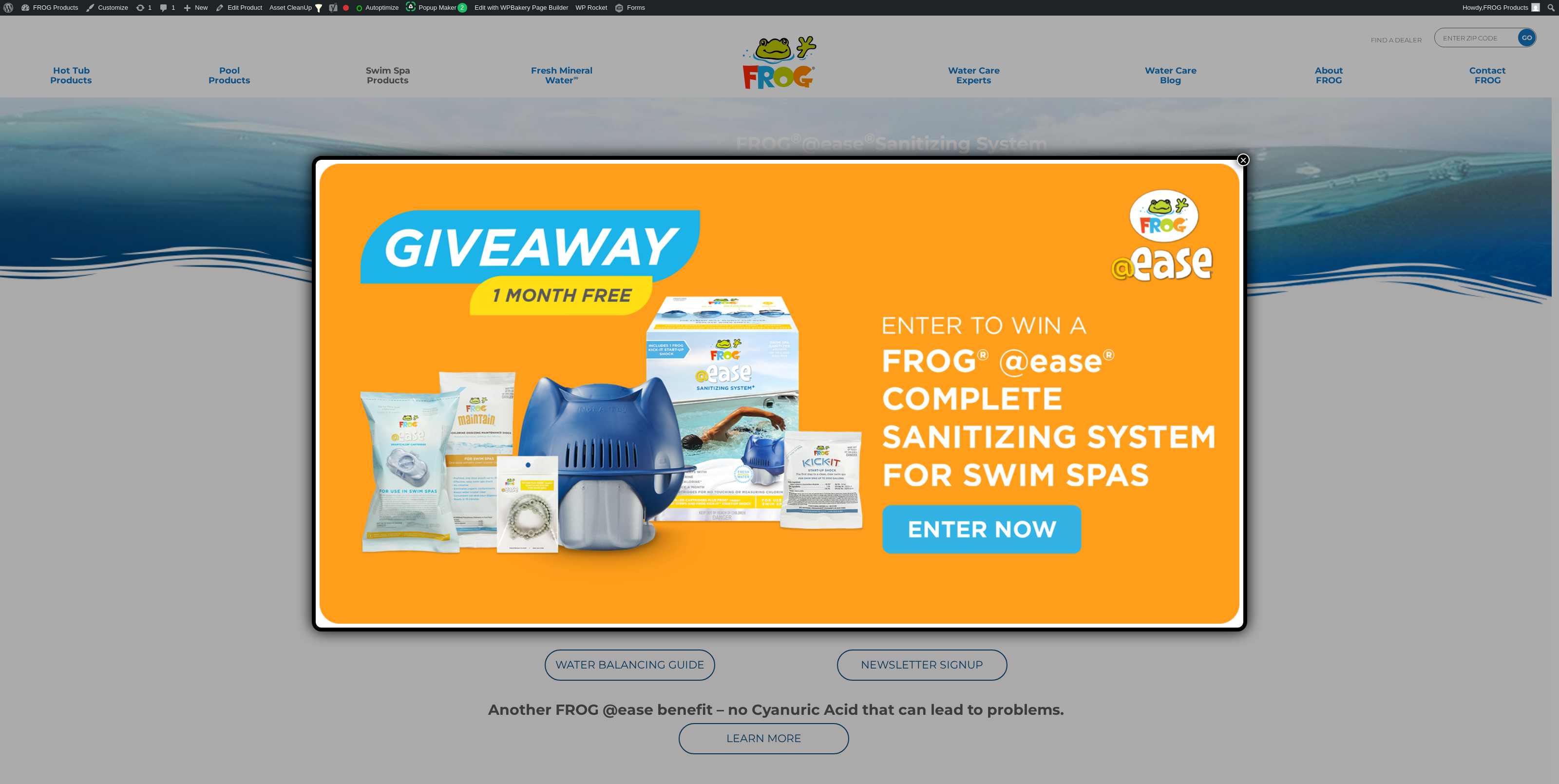
click at [1238, 160] on button "×" at bounding box center [1243, 160] width 12 height 12
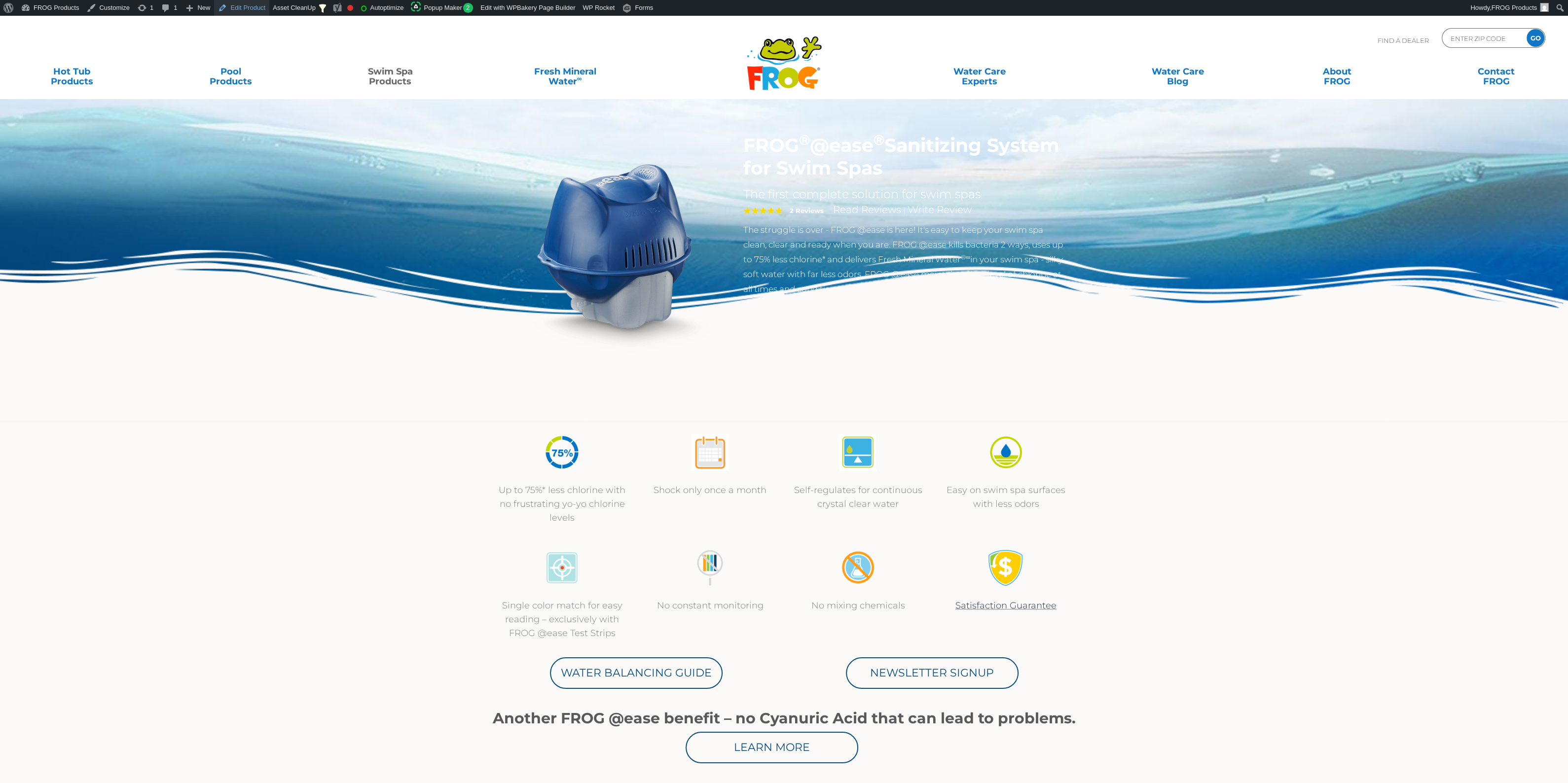
click at [242, 3] on link "Edit Product" at bounding box center [242, 8] width 55 height 15
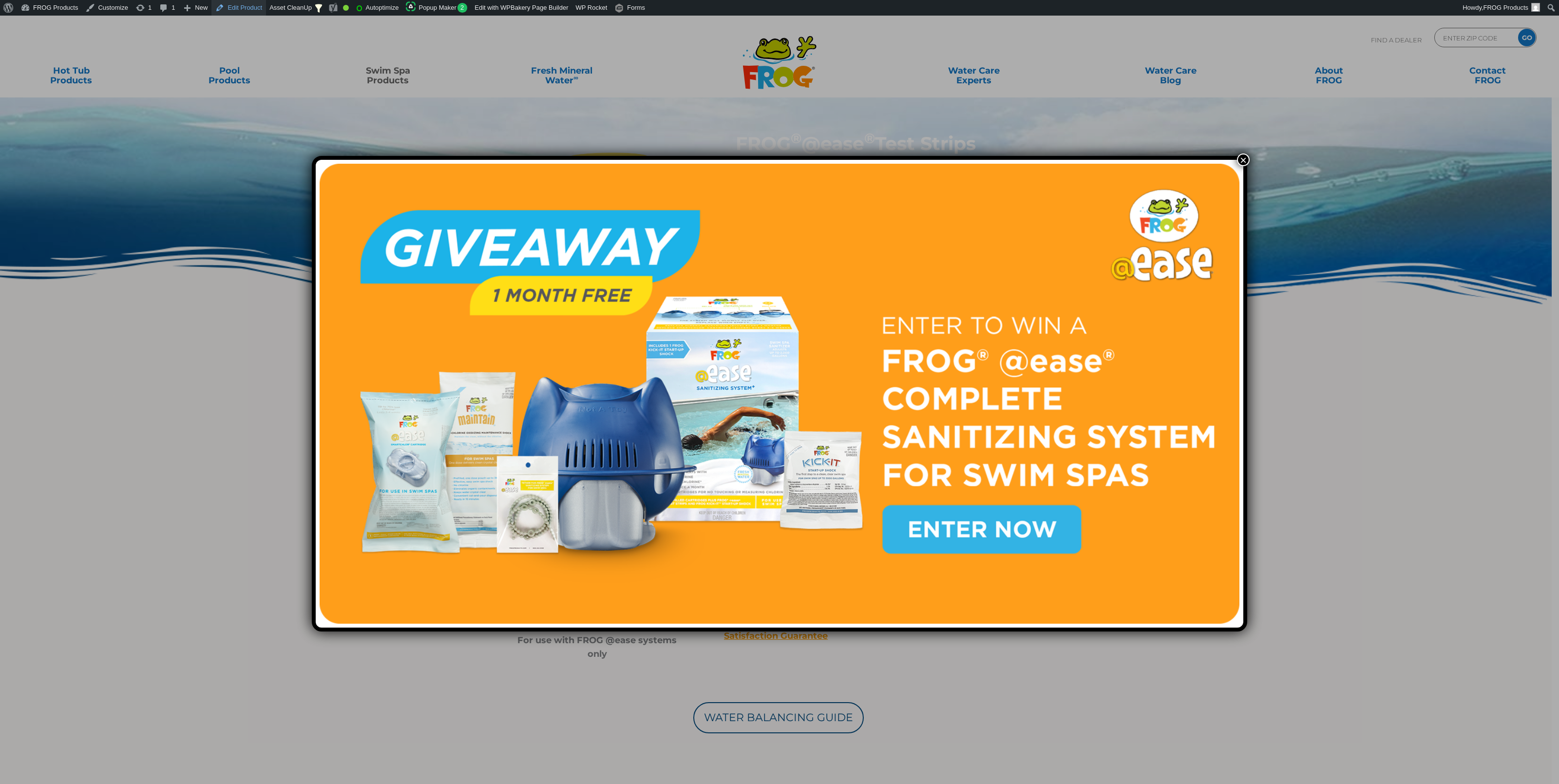
click at [239, 12] on link "Edit Product" at bounding box center [239, 8] width 55 height 15
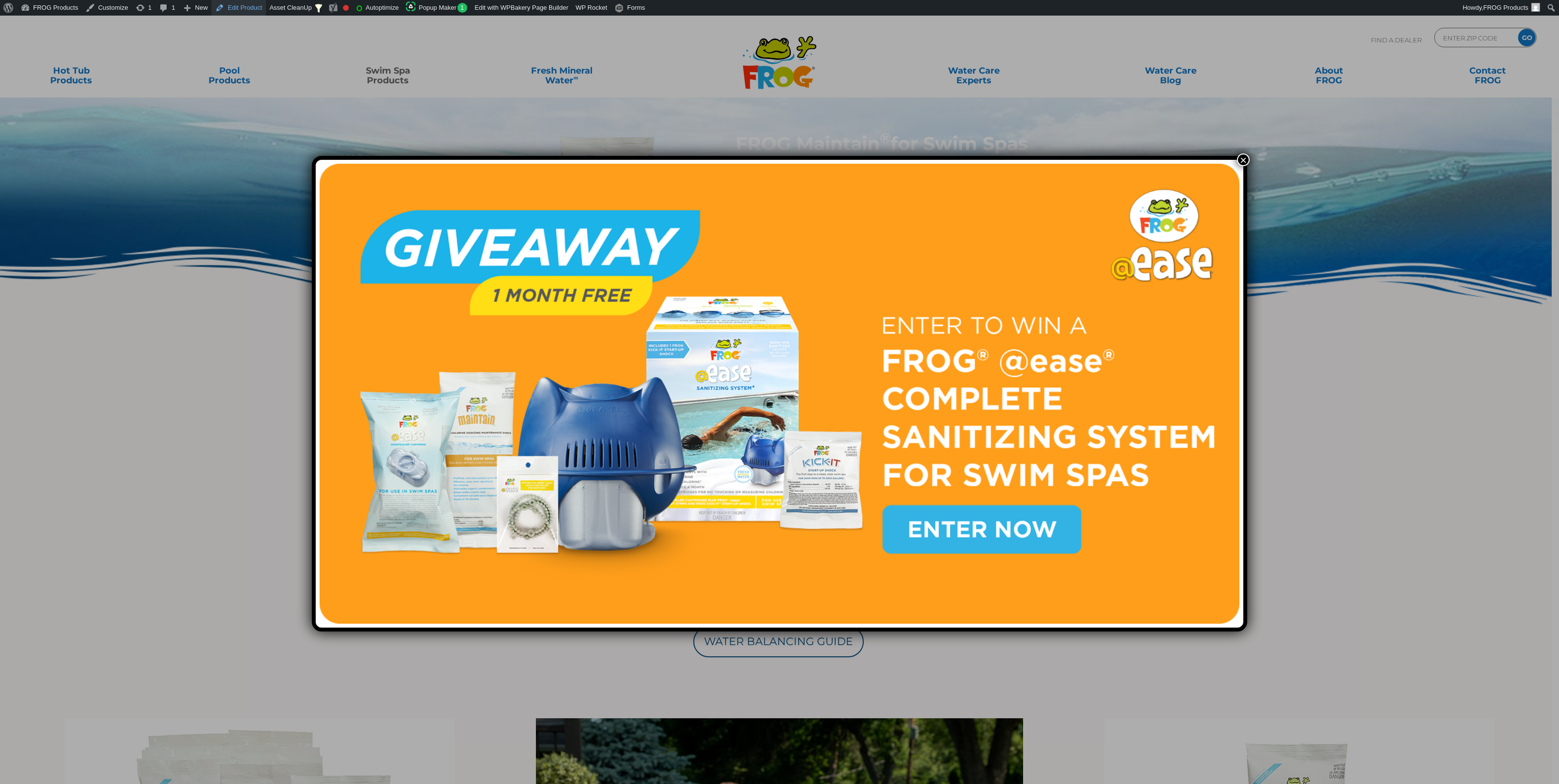
click at [230, 4] on link "Edit Product" at bounding box center [239, 8] width 55 height 15
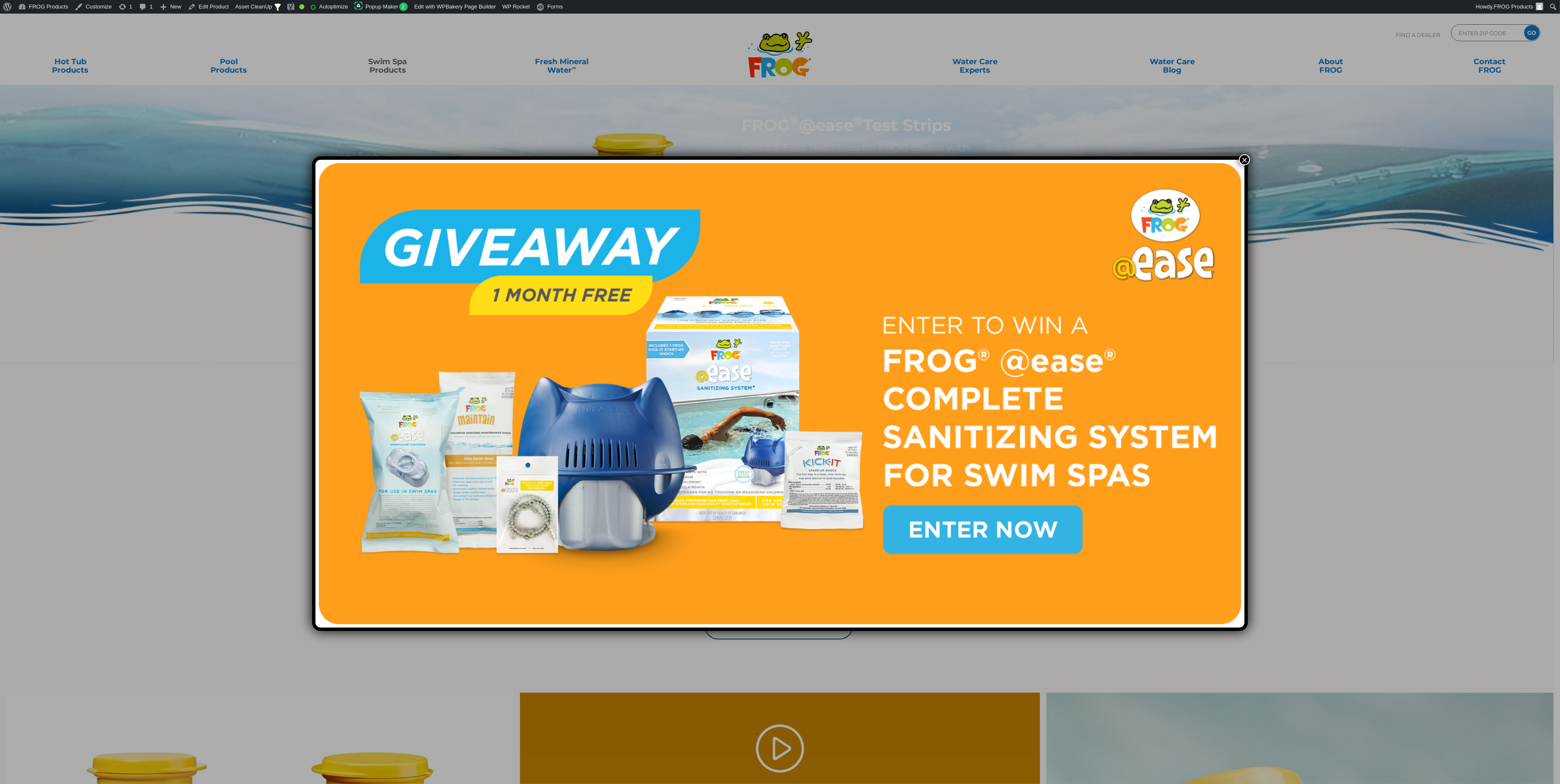
click at [770, 554] on img at bounding box center [780, 394] width 922 height 461
click at [1241, 160] on button "×" at bounding box center [1244, 160] width 11 height 11
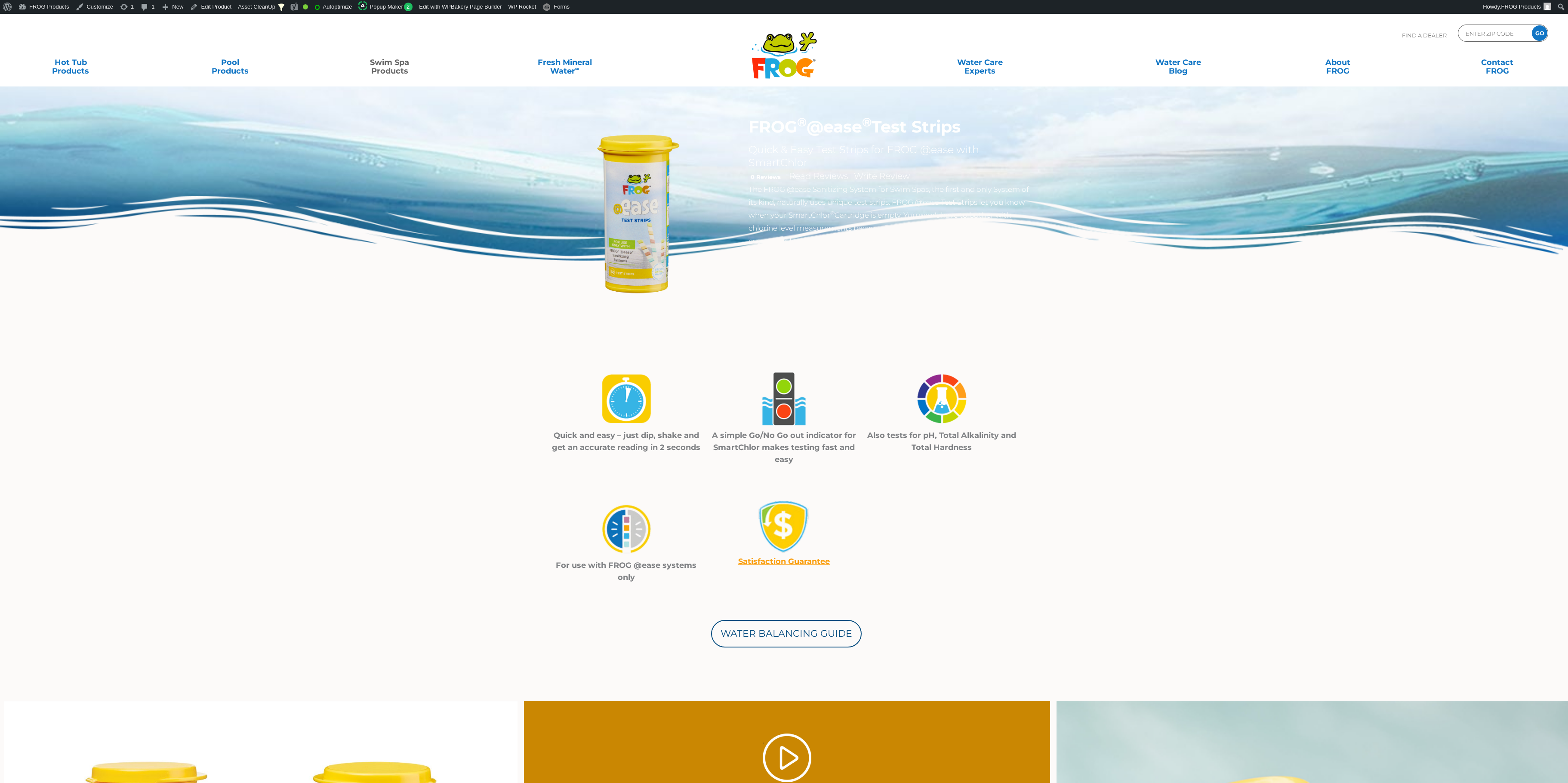
click at [792, 562] on link "Satisfaction Guarantee" at bounding box center [784, 561] width 92 height 9
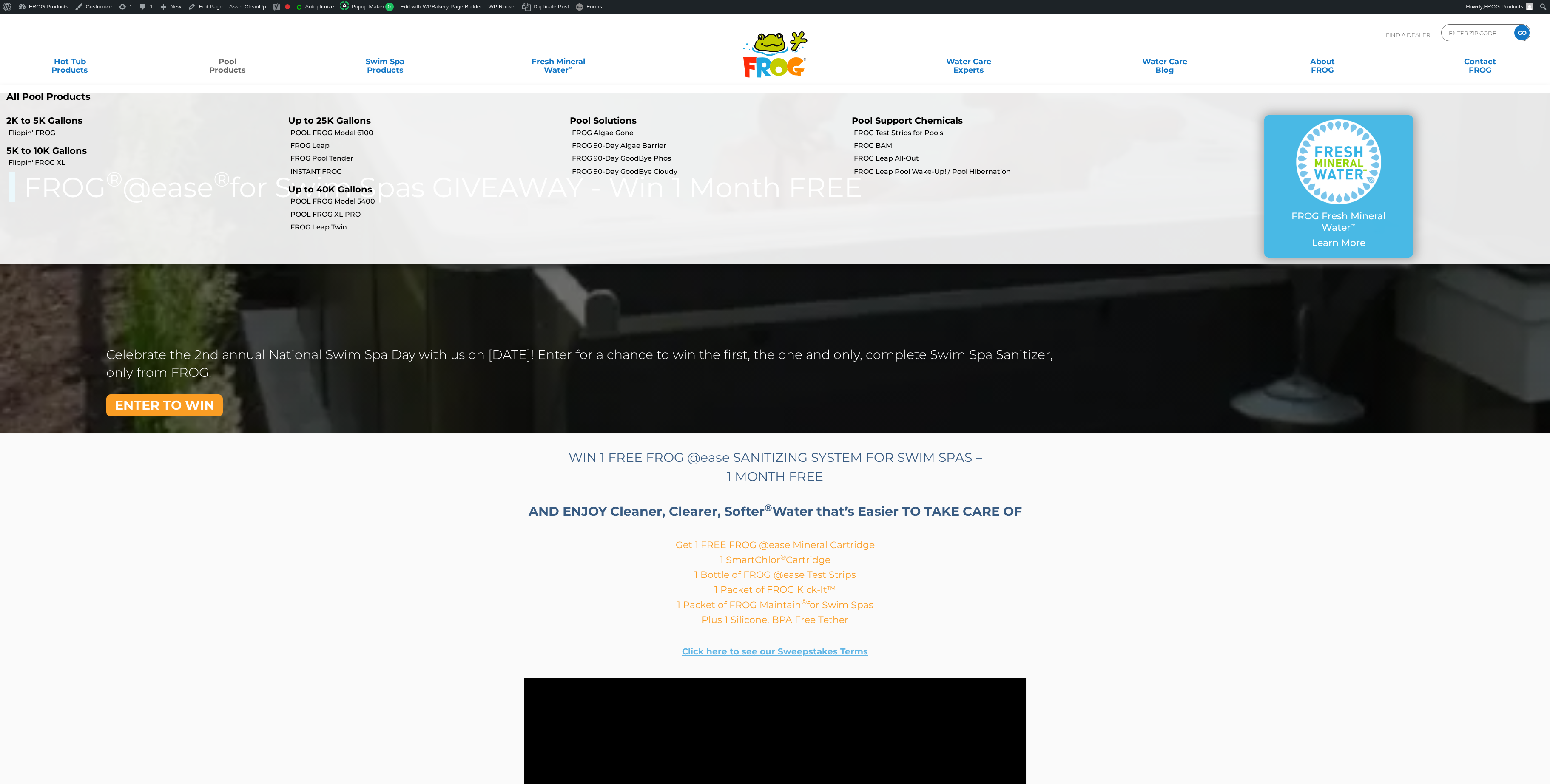
click at [236, 70] on link "Pool Products" at bounding box center [228, 62] width 122 height 17
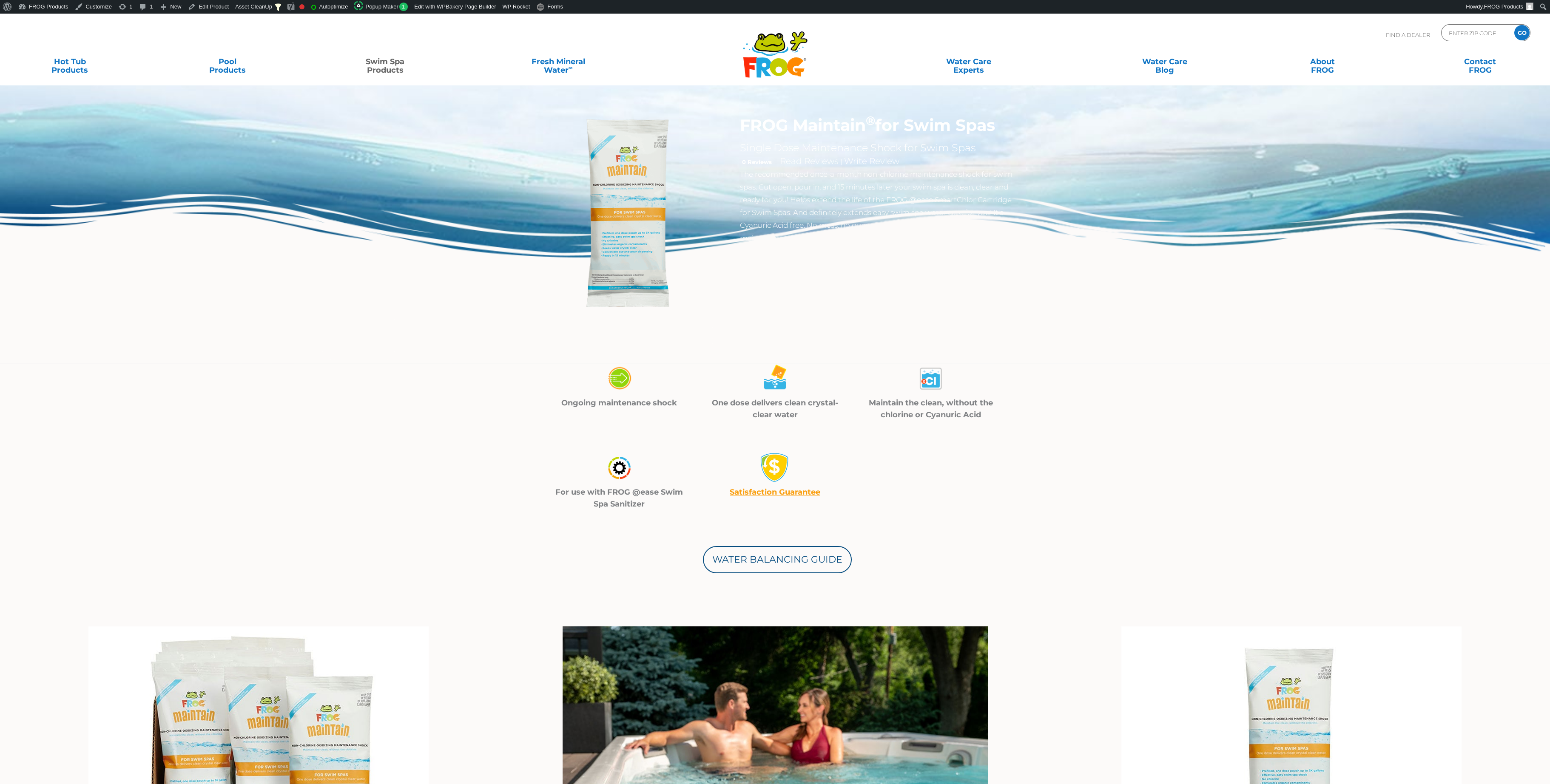
click at [740, 490] on link "Satisfaction Guarantee" at bounding box center [775, 492] width 91 height 9
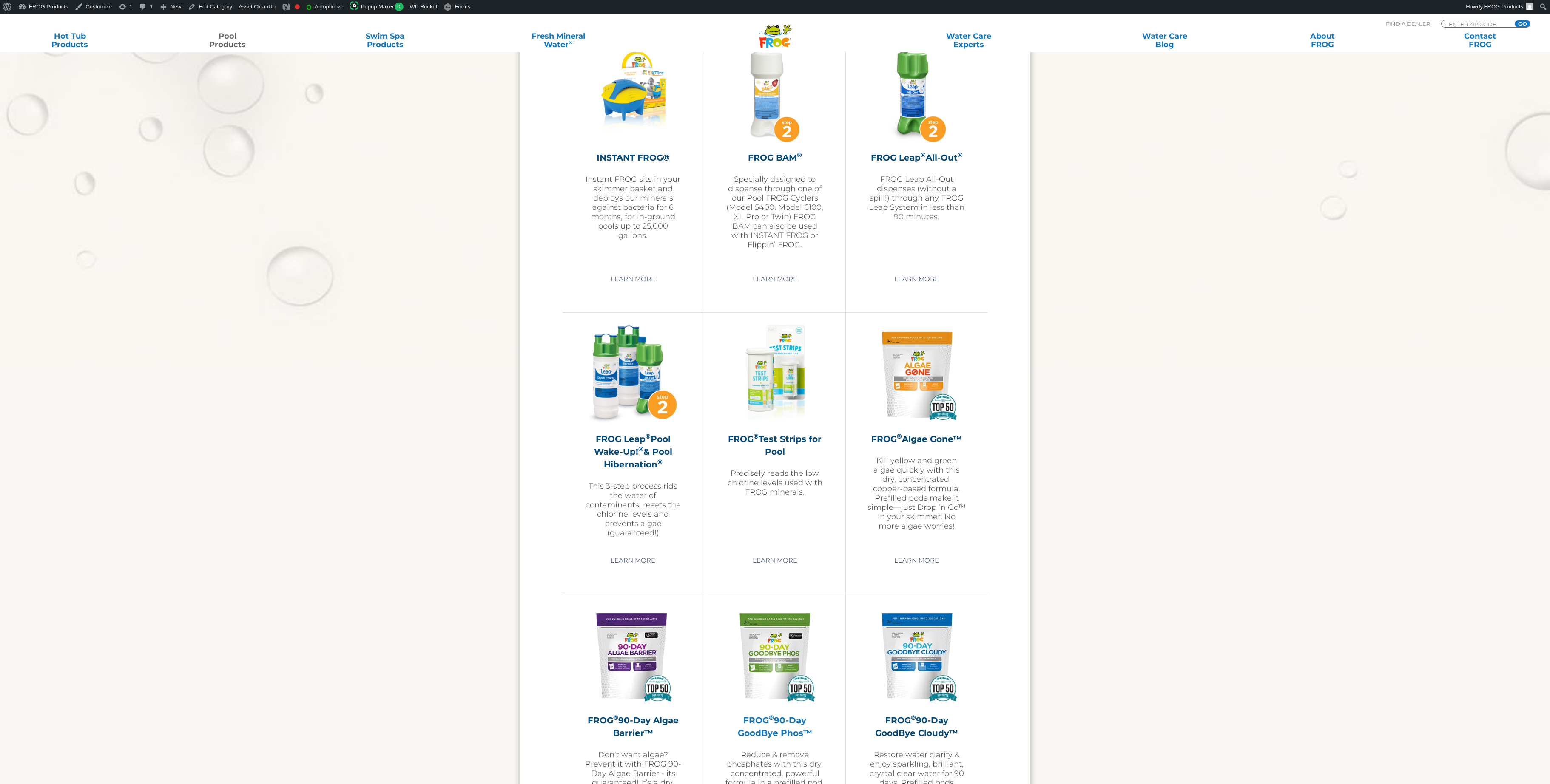
scroll to position [2325, 0]
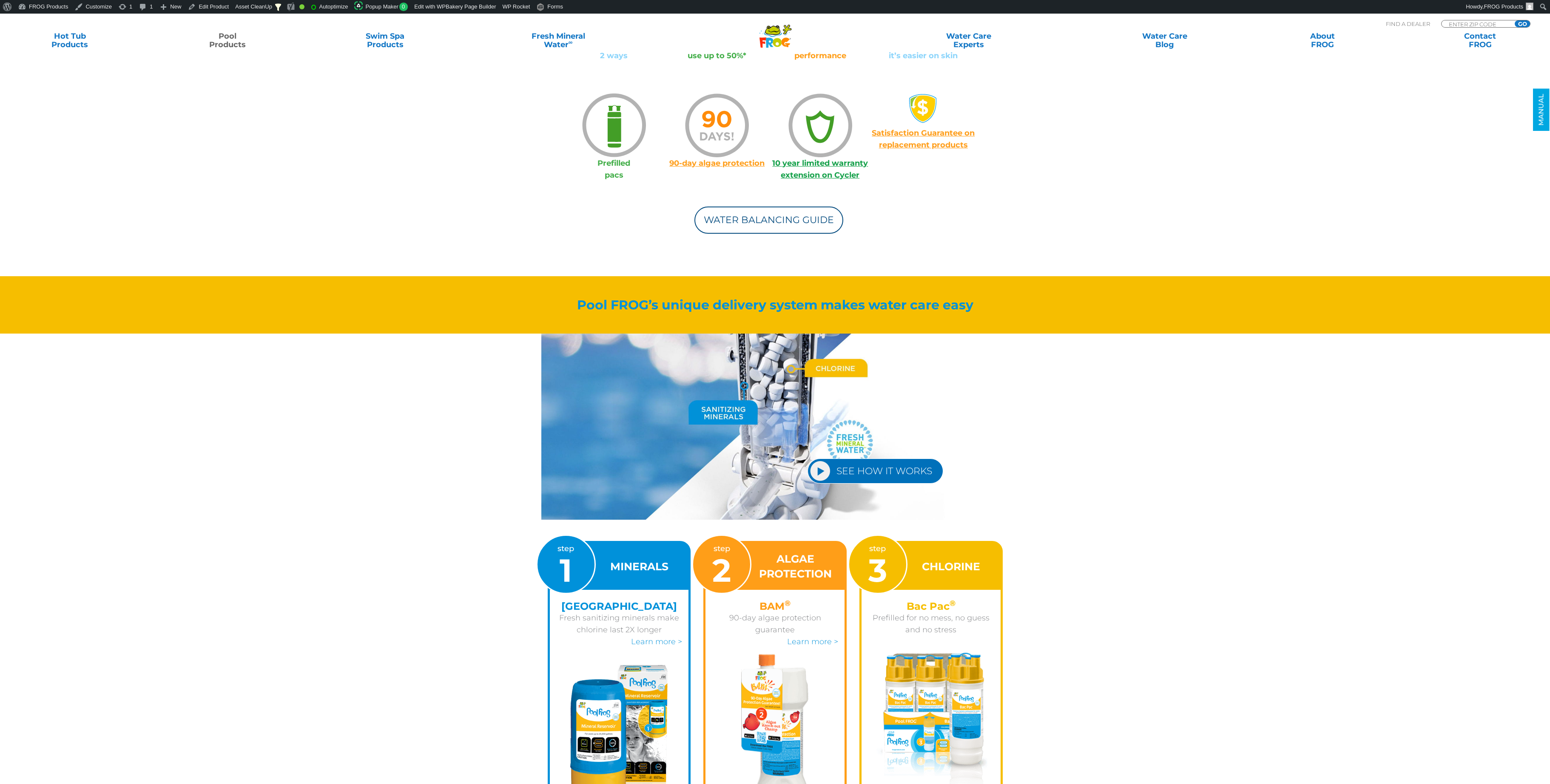
scroll to position [439, 0]
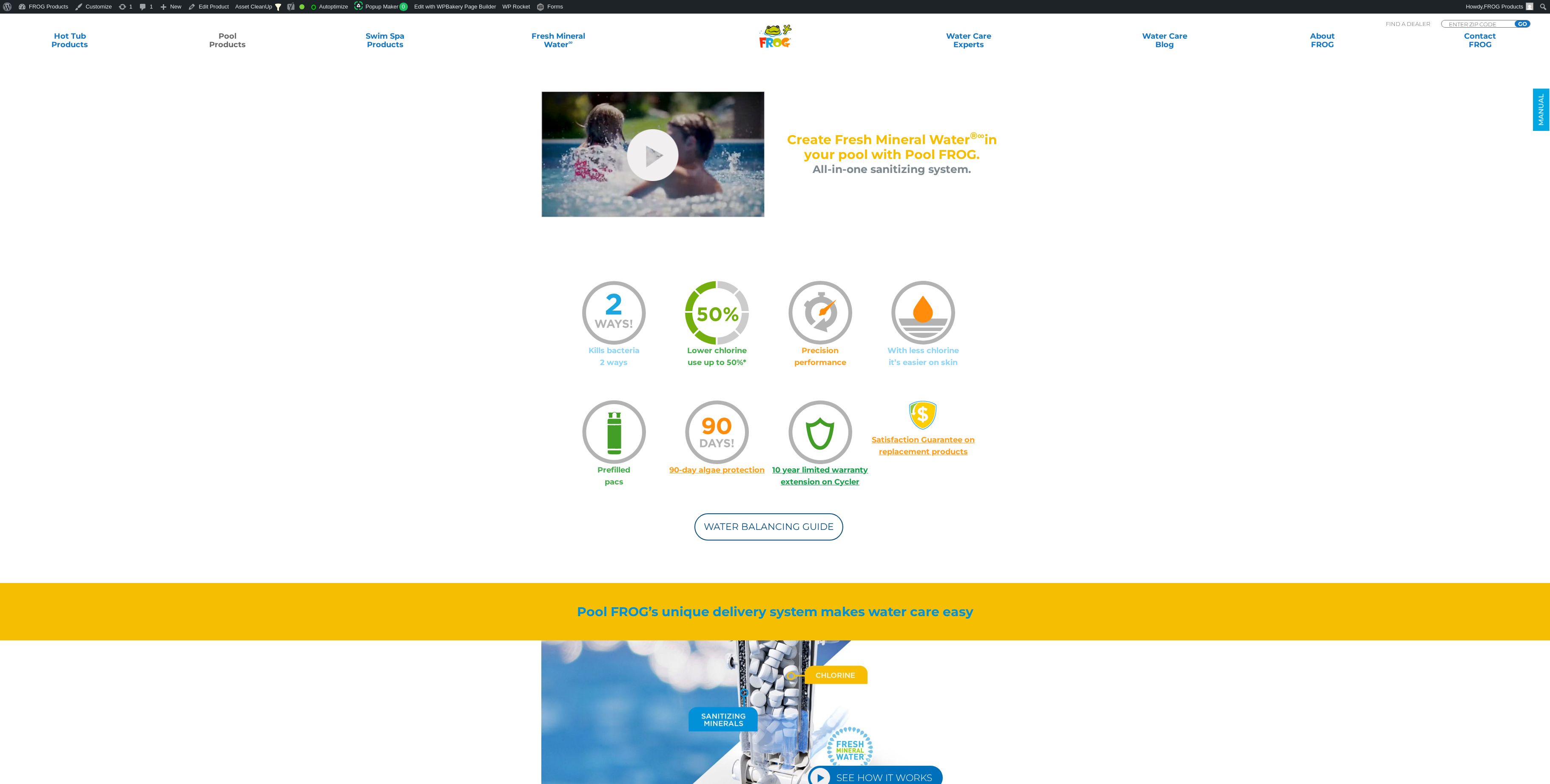
click at [910, 441] on span "Satisfaction Guarantee on replacement products" at bounding box center [923, 446] width 103 height 21
click at [936, 439] on span "Satisfaction Guarantee on replacement products" at bounding box center [923, 446] width 103 height 21
click at [210, 5] on link "Edit Product" at bounding box center [208, 7] width 48 height 13
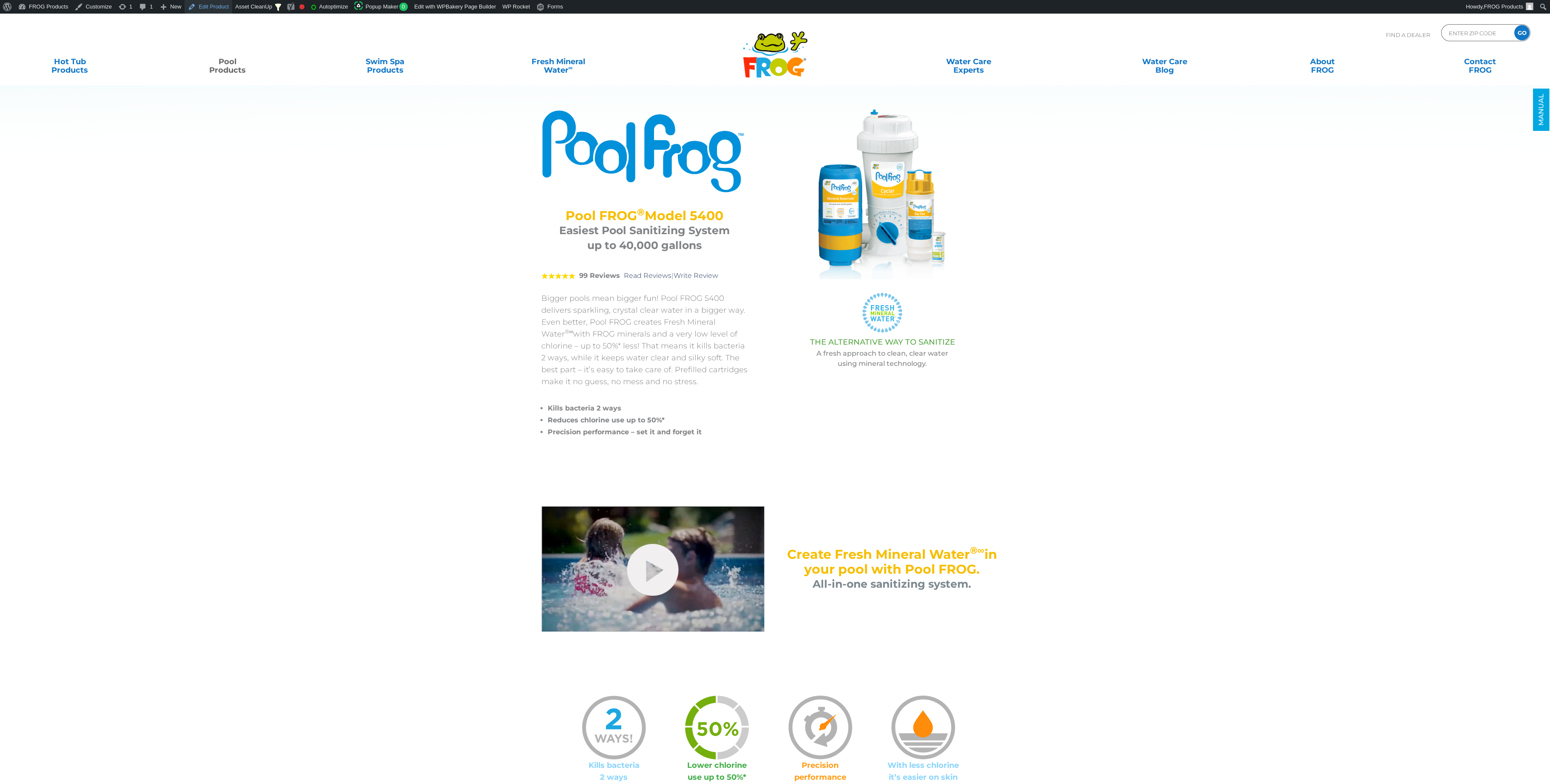
click at [205, 7] on link "Edit Product" at bounding box center [208, 7] width 48 height 13
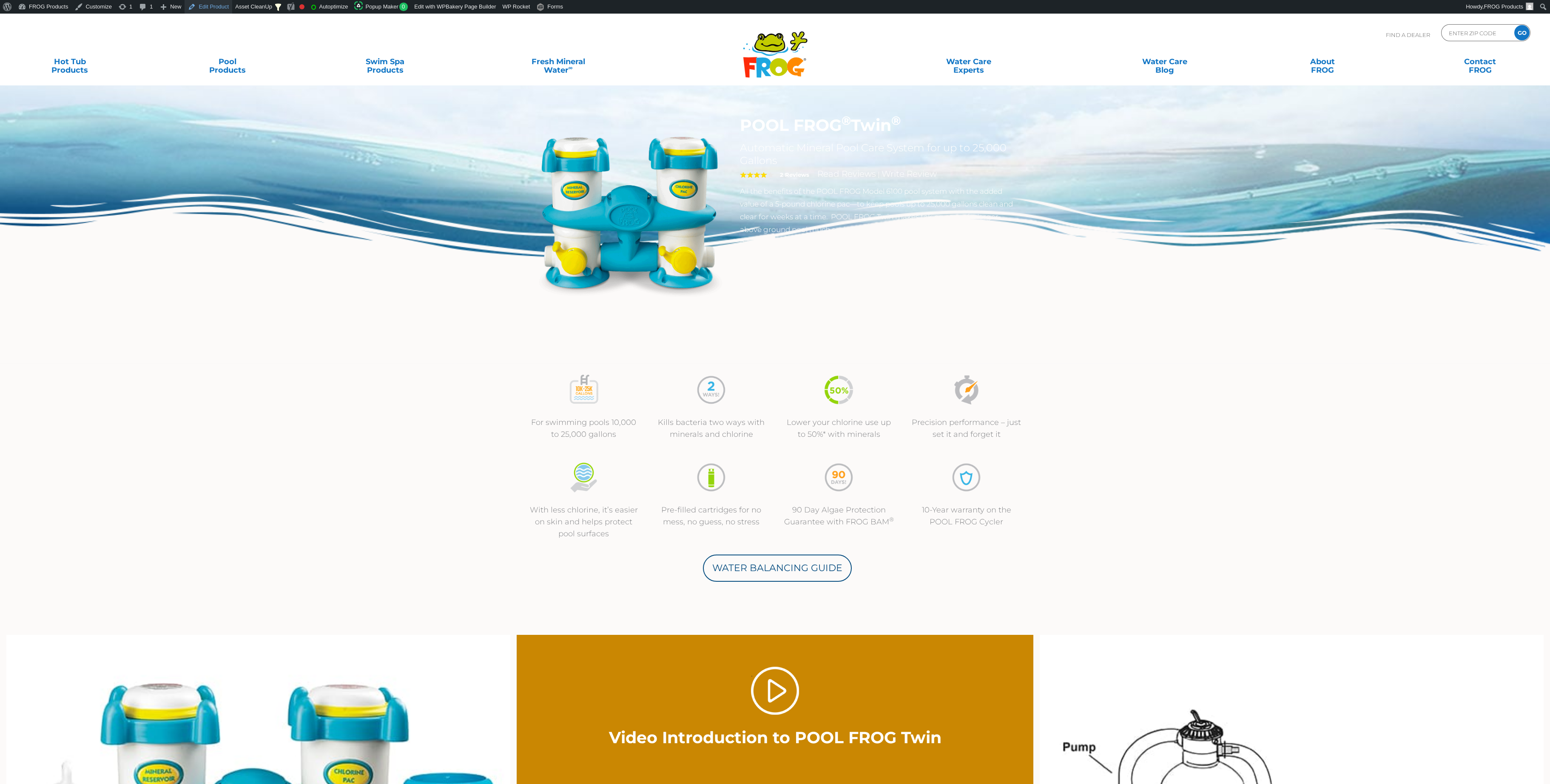
click at [220, 11] on link "Edit Product" at bounding box center [208, 7] width 48 height 13
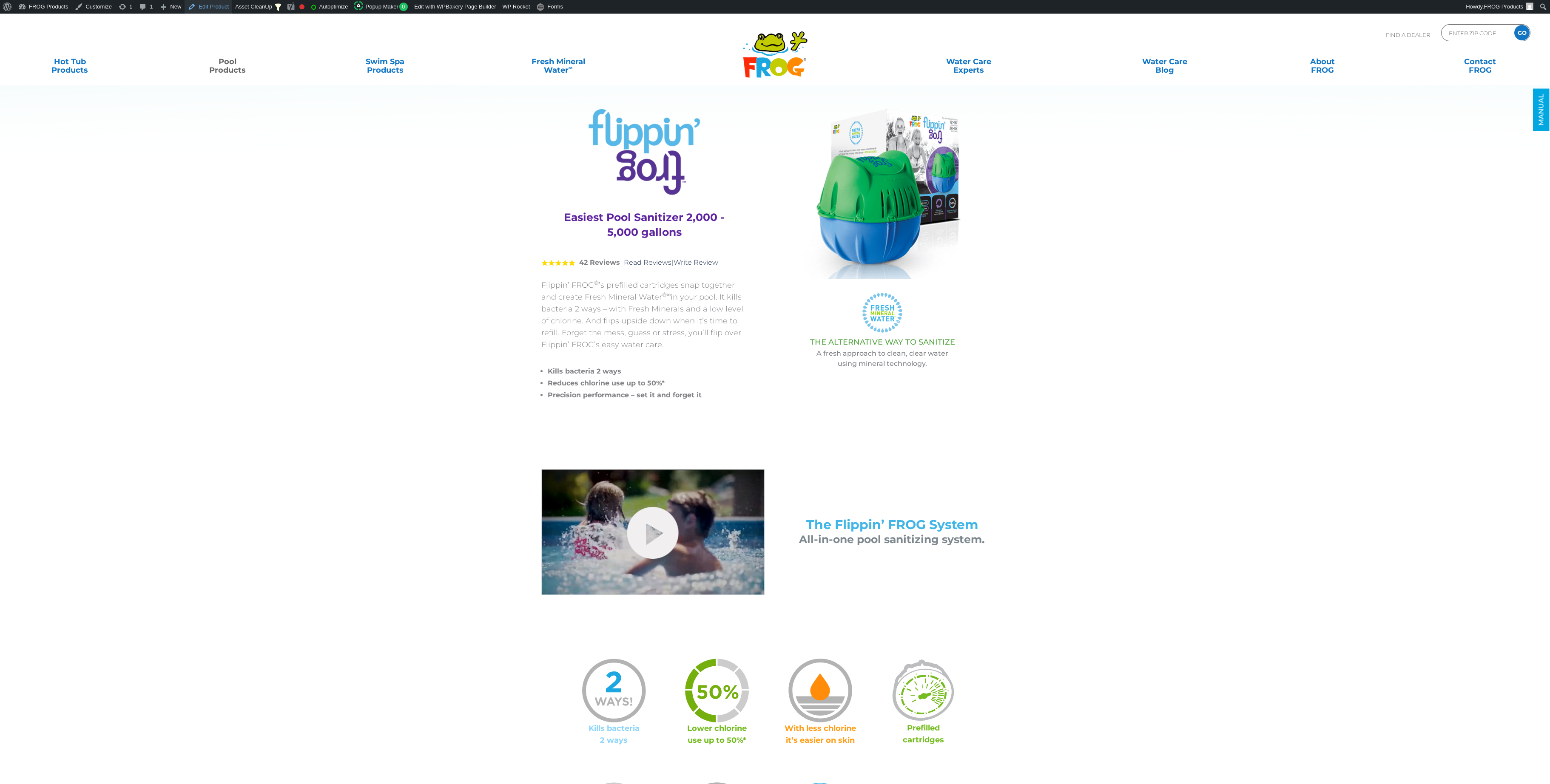
click at [218, 7] on link "Edit Product" at bounding box center [208, 7] width 48 height 13
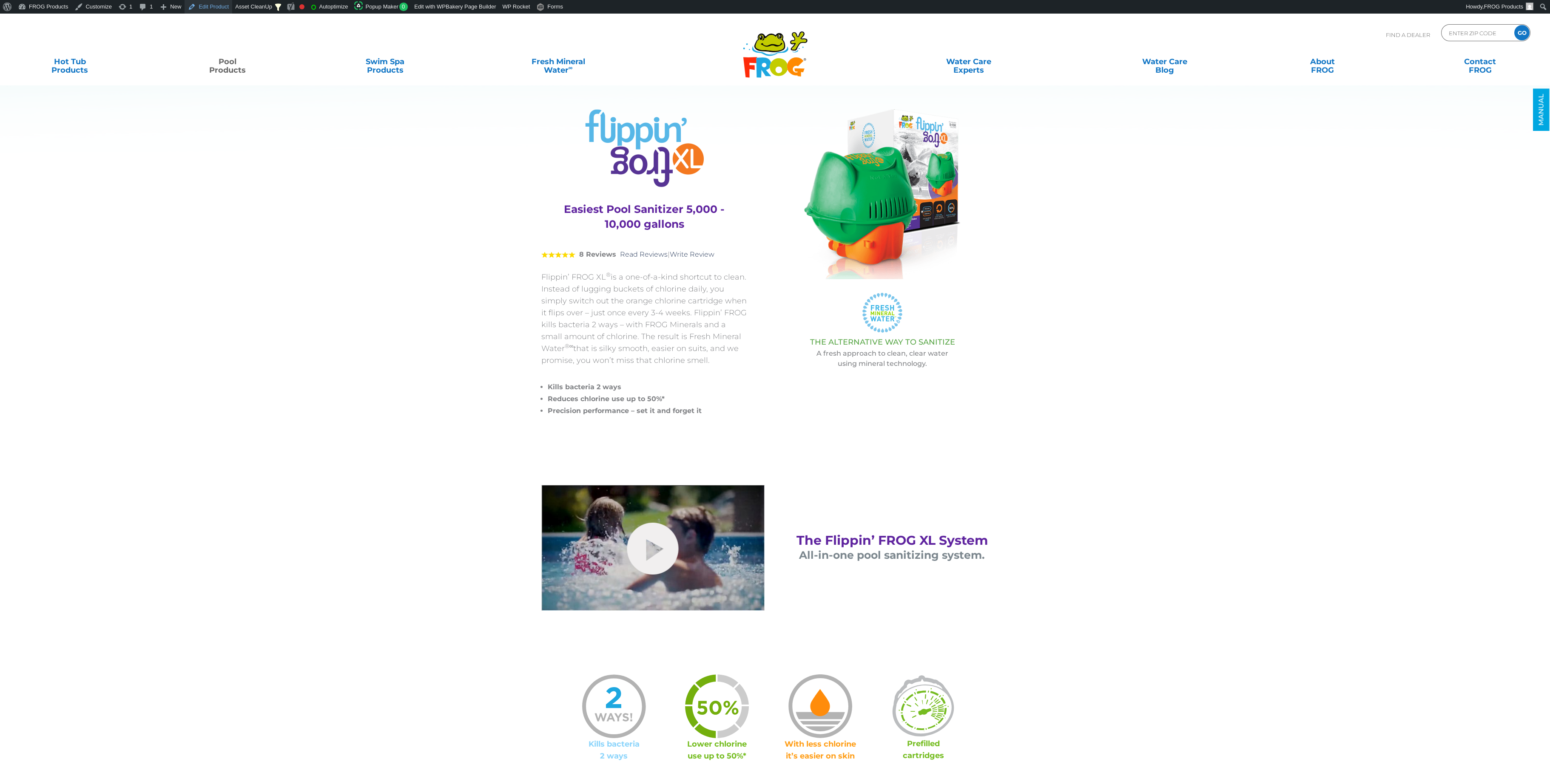
click at [211, 6] on link "Edit Product" at bounding box center [208, 7] width 48 height 13
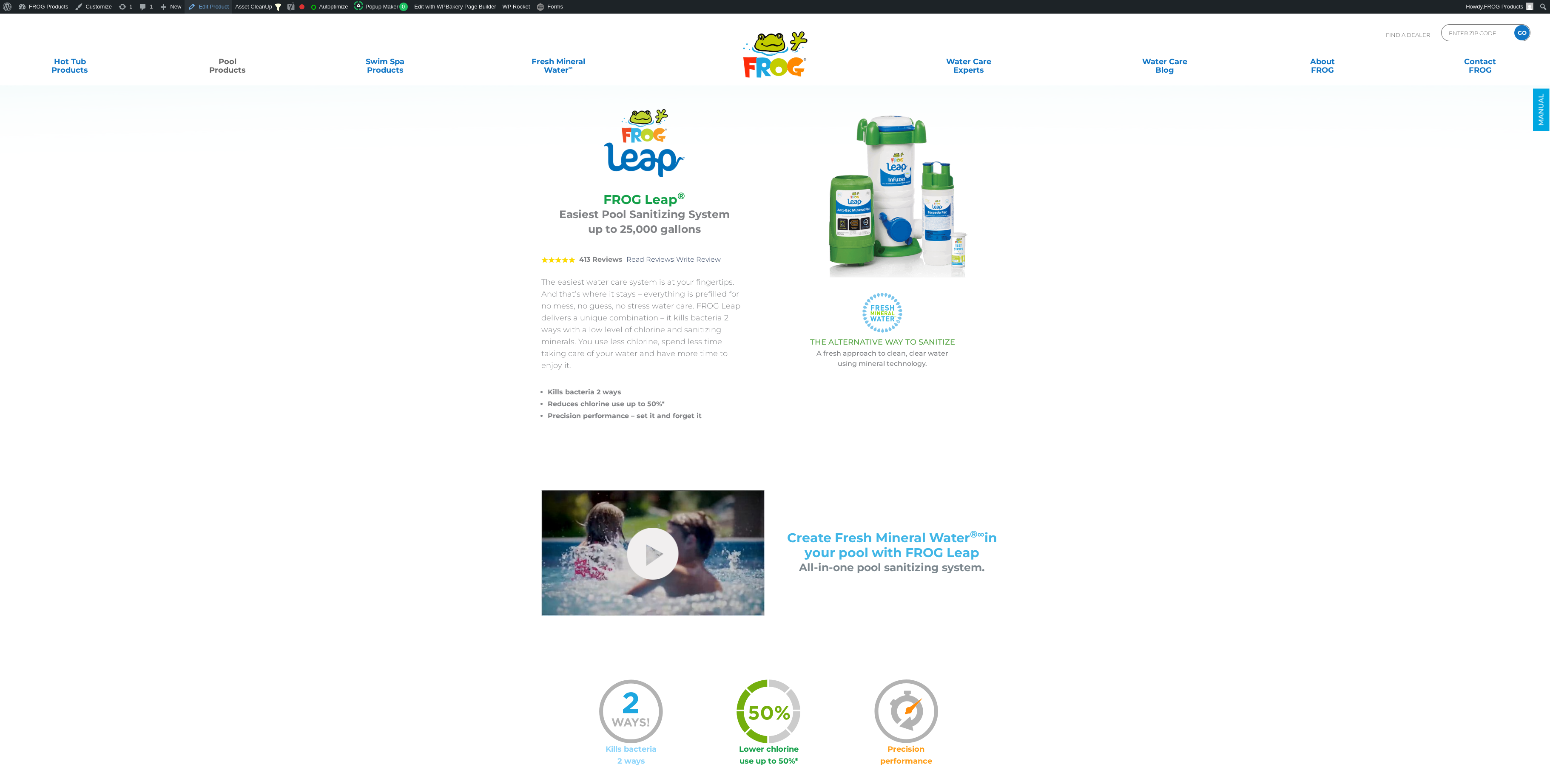
click at [213, 5] on link "Edit Product" at bounding box center [208, 7] width 48 height 13
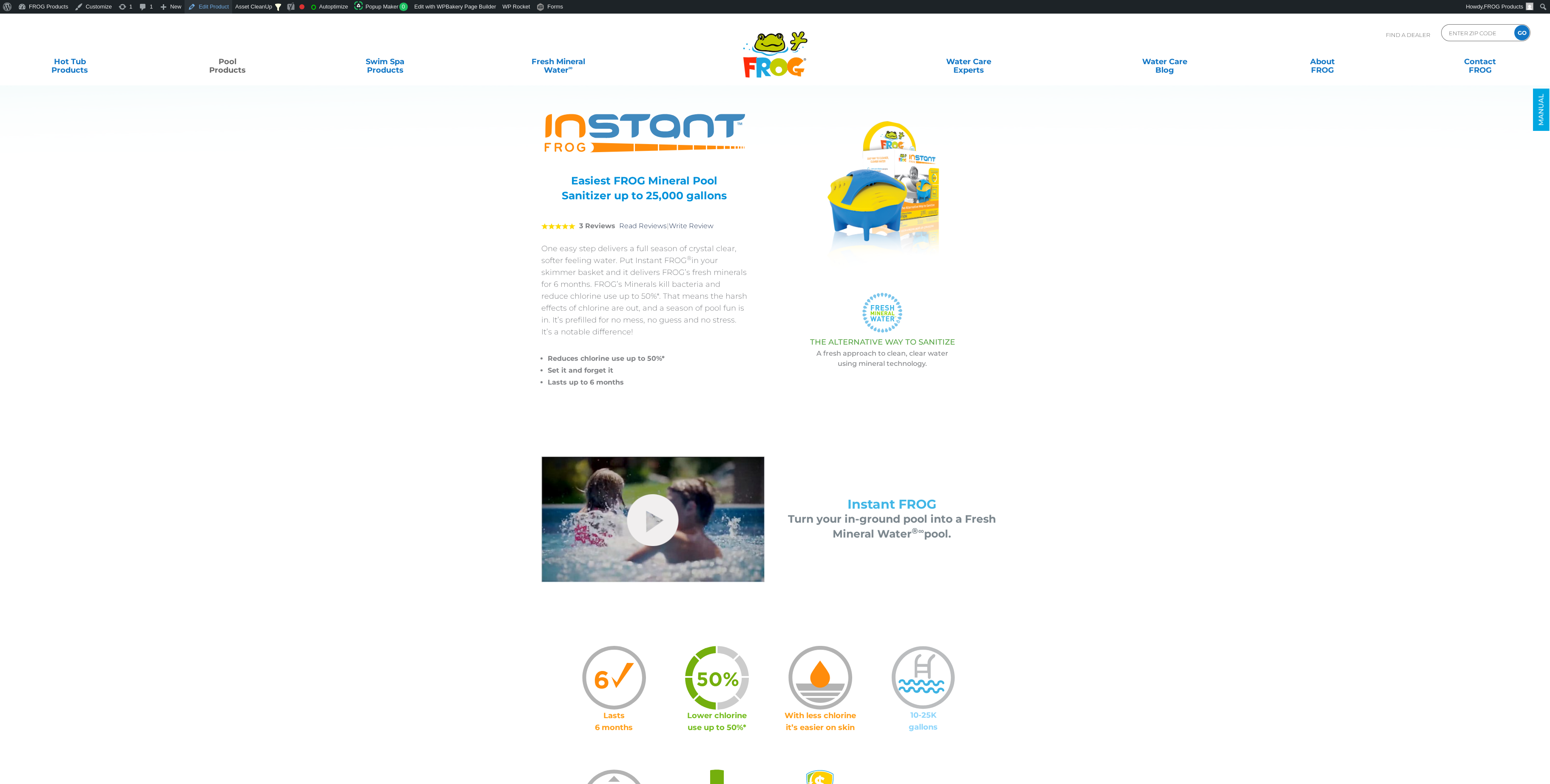
click at [215, 8] on link "Edit Product" at bounding box center [208, 7] width 48 height 13
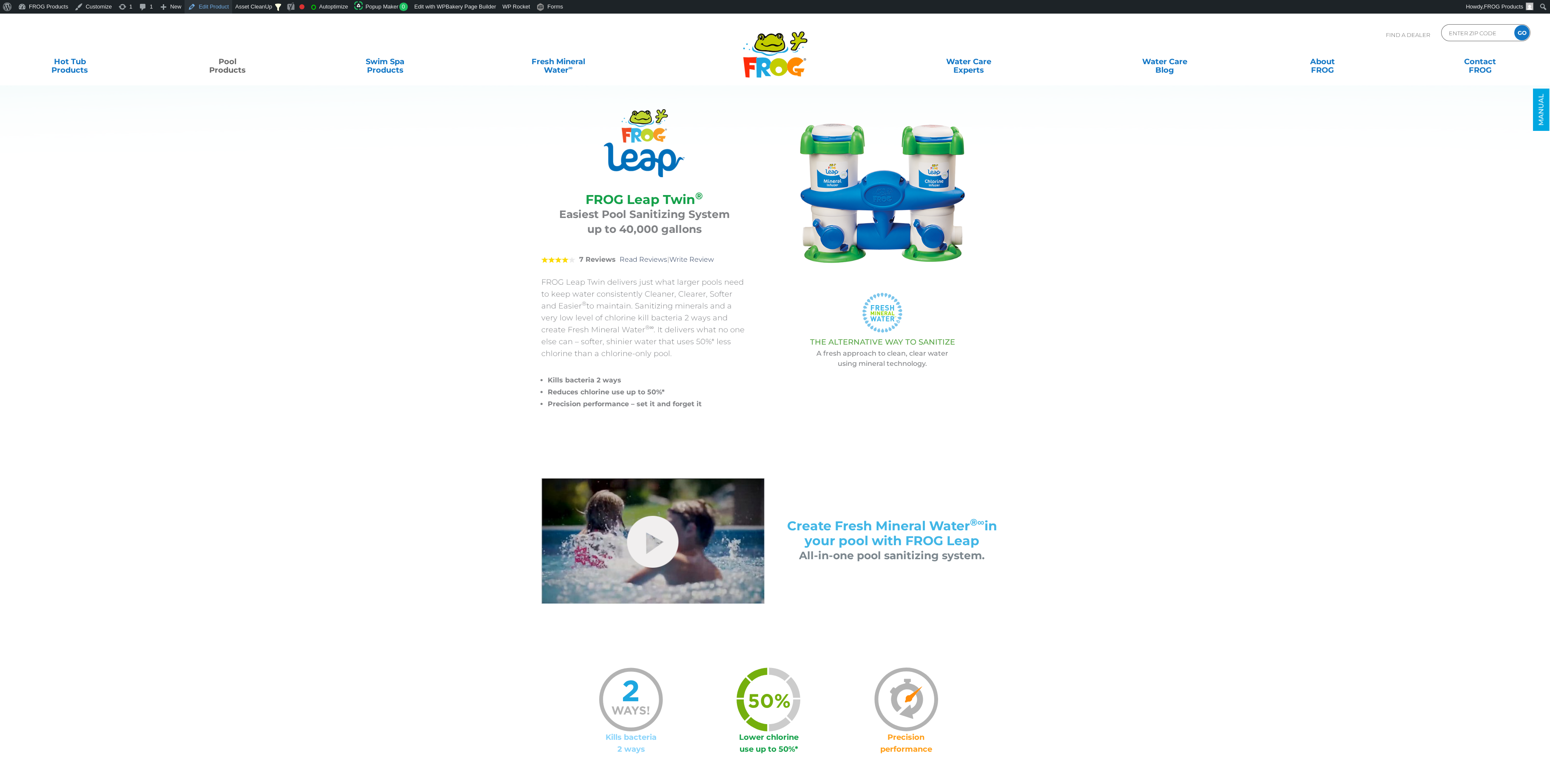
click at [205, 10] on link "Edit Product" at bounding box center [208, 7] width 48 height 13
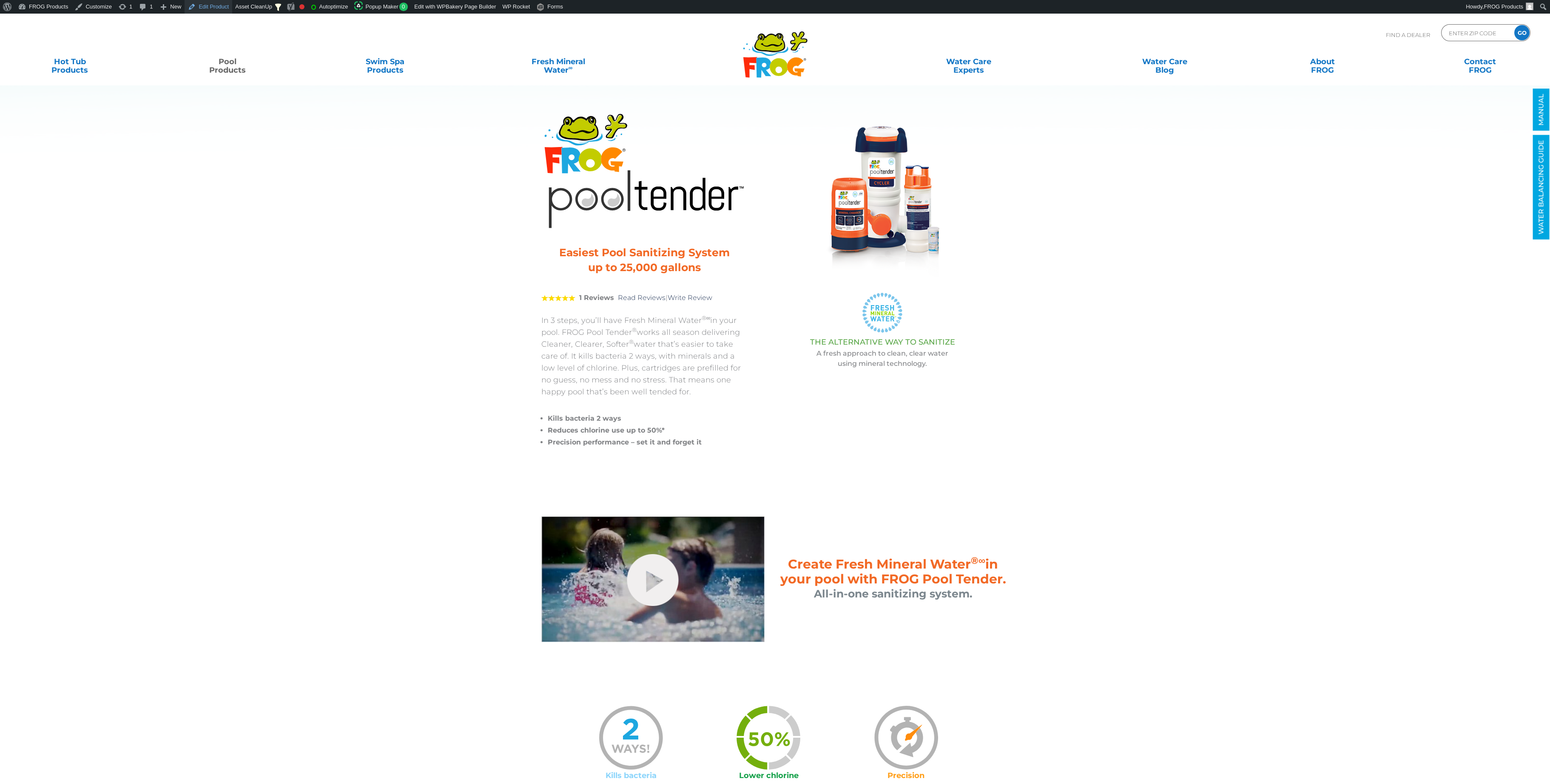
click at [216, 7] on link "Edit Product" at bounding box center [208, 7] width 48 height 13
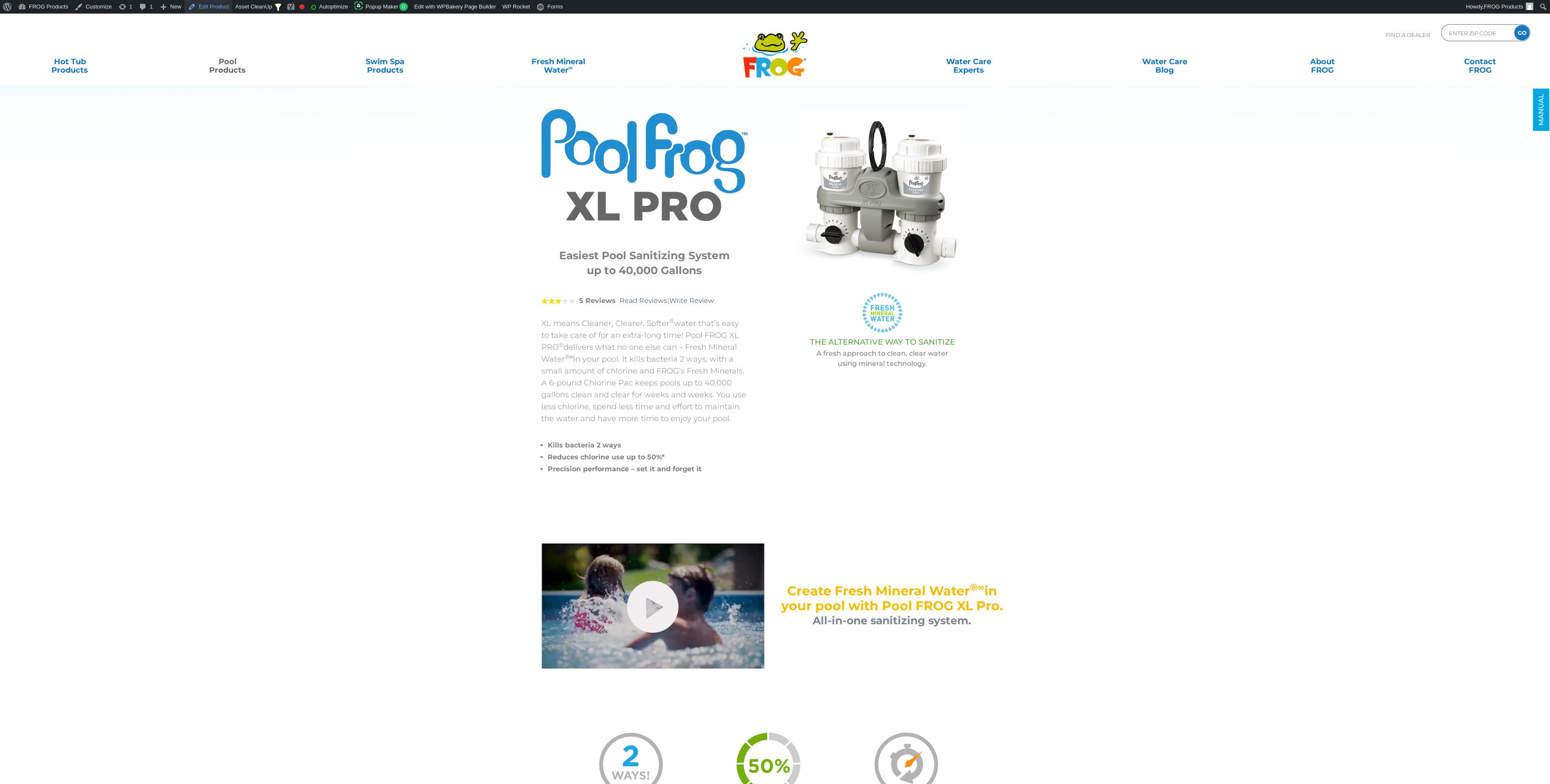
click at [216, 7] on link "Edit Product" at bounding box center [208, 7] width 48 height 13
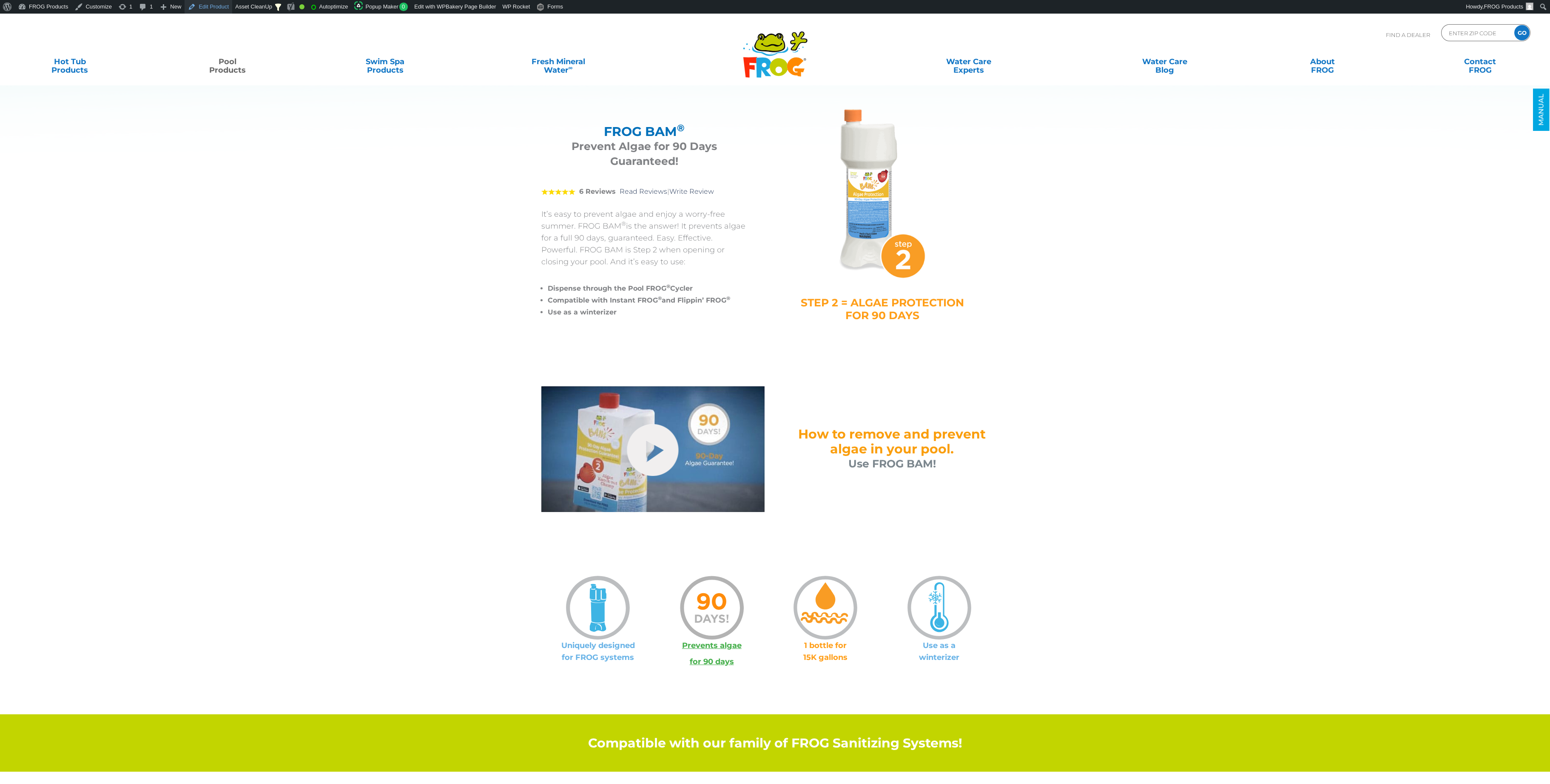
click at [207, 6] on link "Edit Product" at bounding box center [208, 7] width 48 height 13
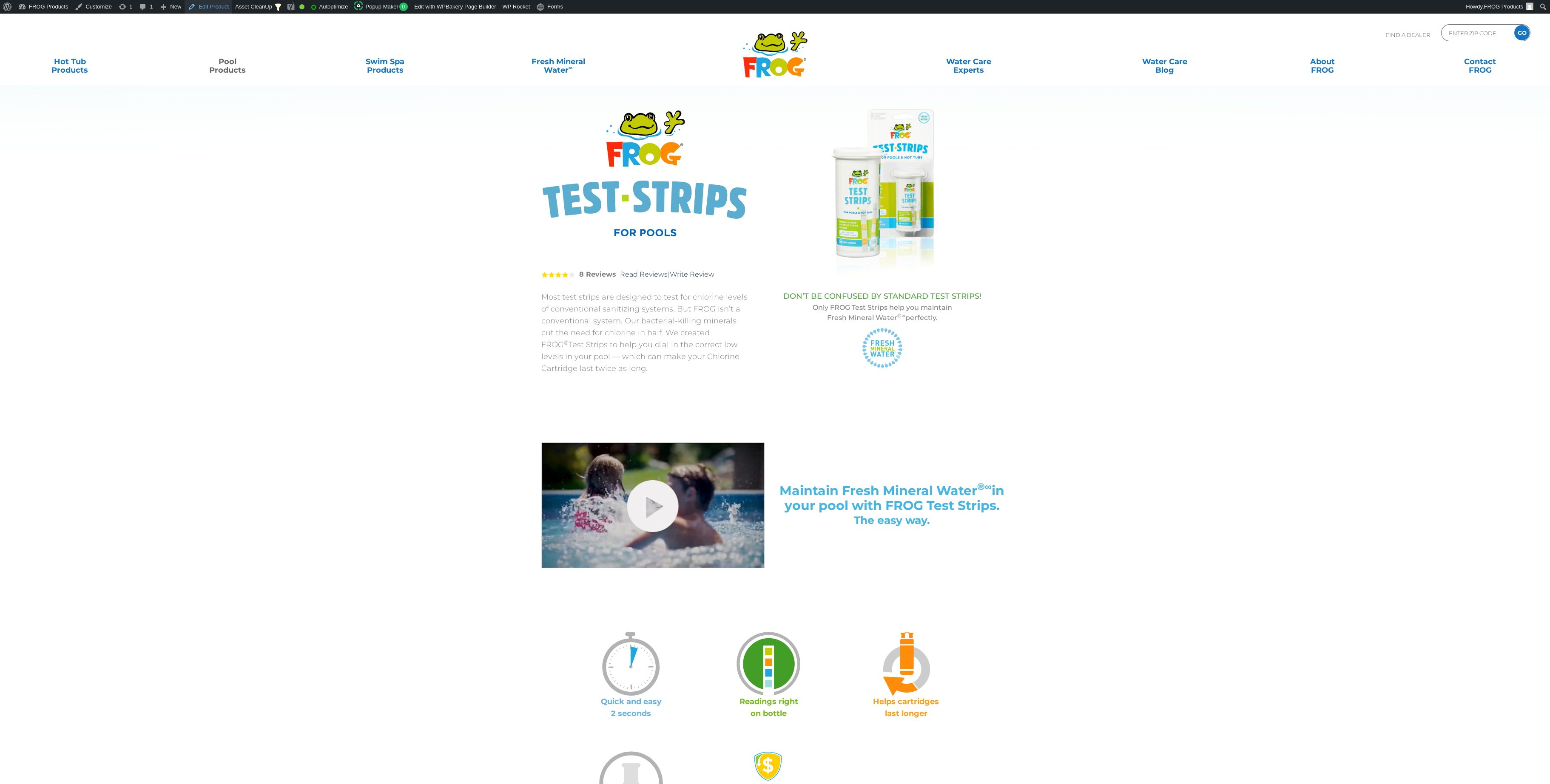
click at [206, 8] on link "Edit Product" at bounding box center [208, 7] width 48 height 13
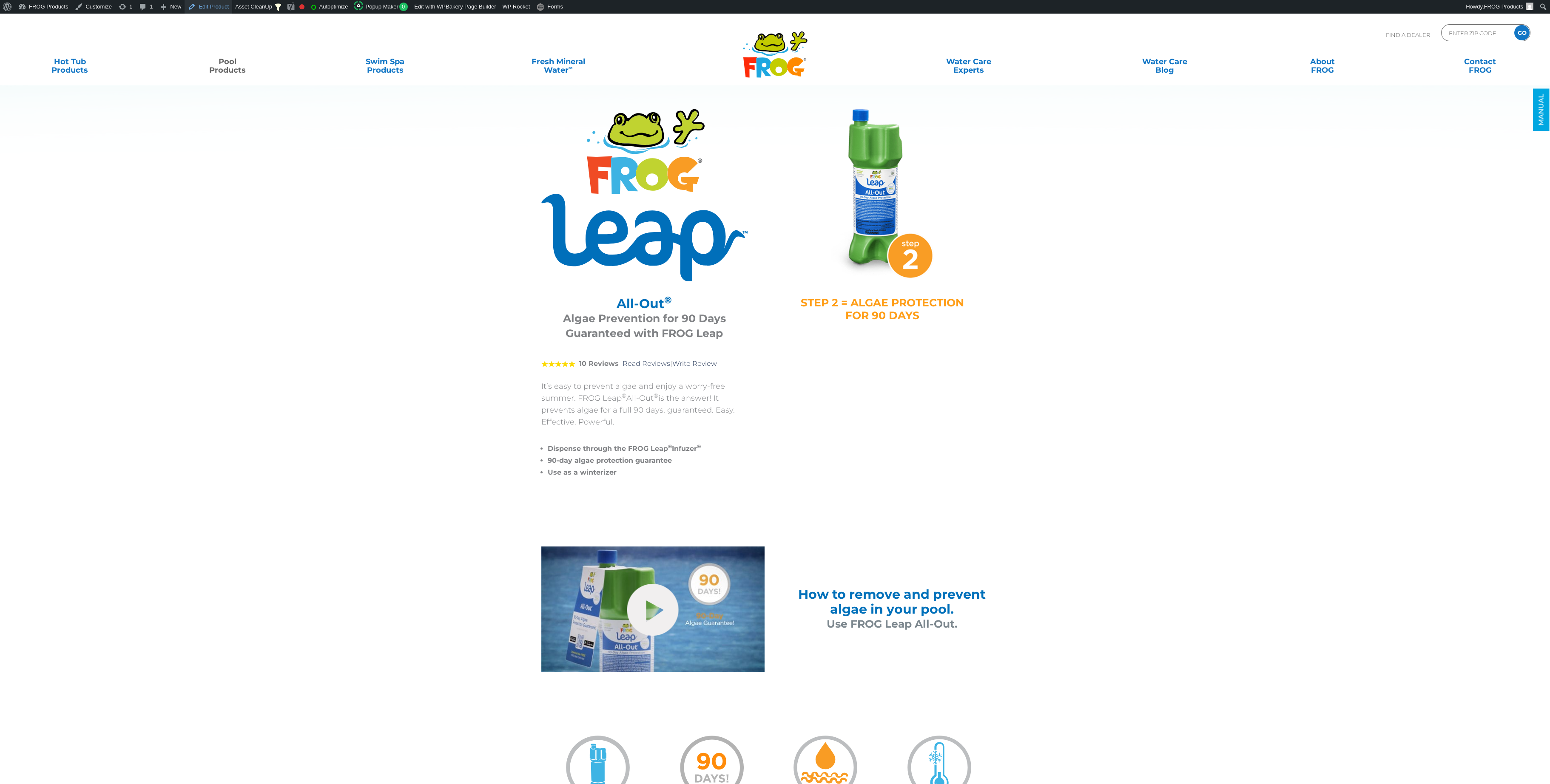
click at [205, 8] on link "Edit Product" at bounding box center [208, 7] width 48 height 13
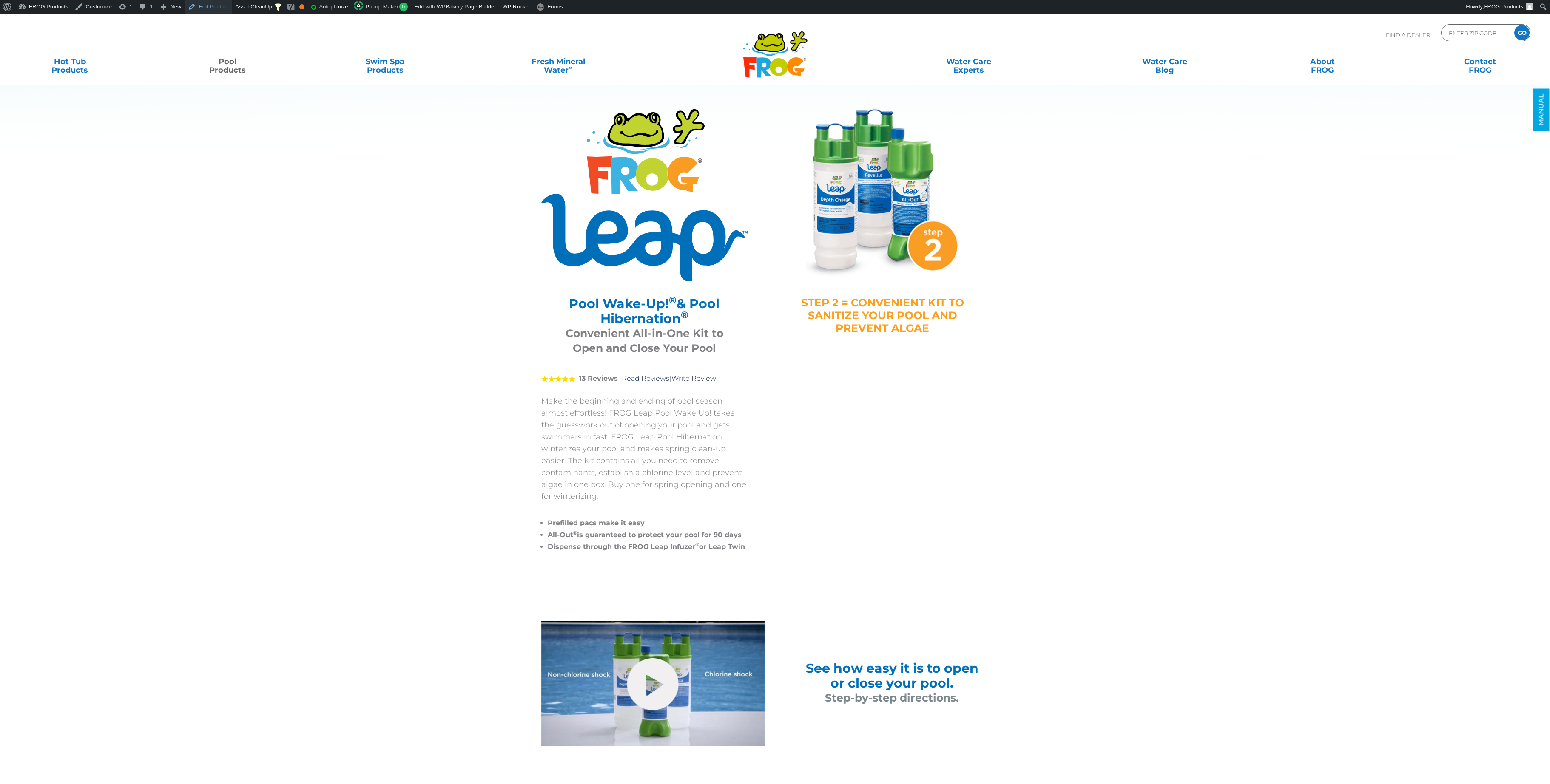
click at [208, 3] on link "Edit Product" at bounding box center [208, 7] width 48 height 13
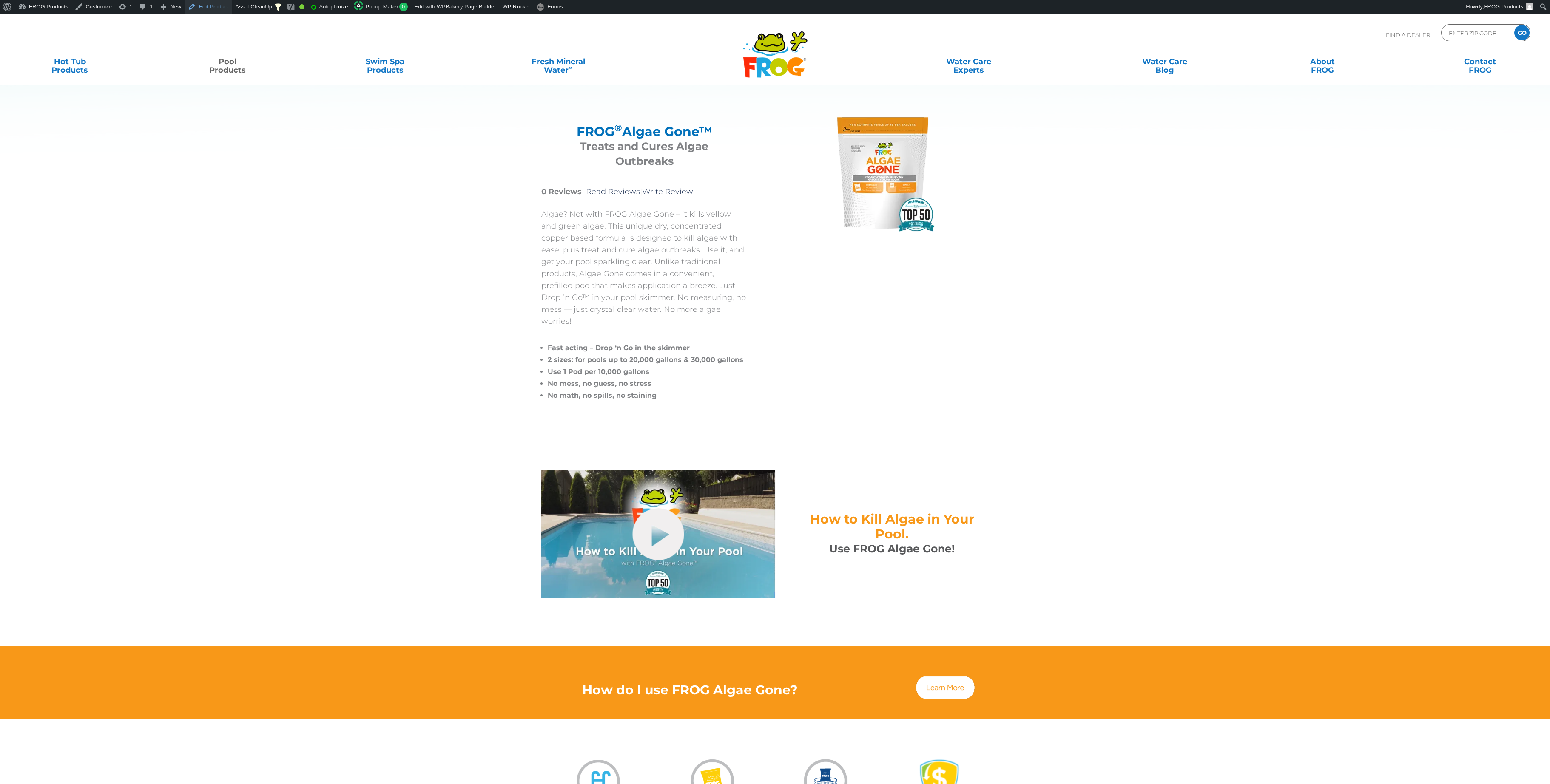
click at [200, 3] on link "Edit Product" at bounding box center [208, 7] width 48 height 13
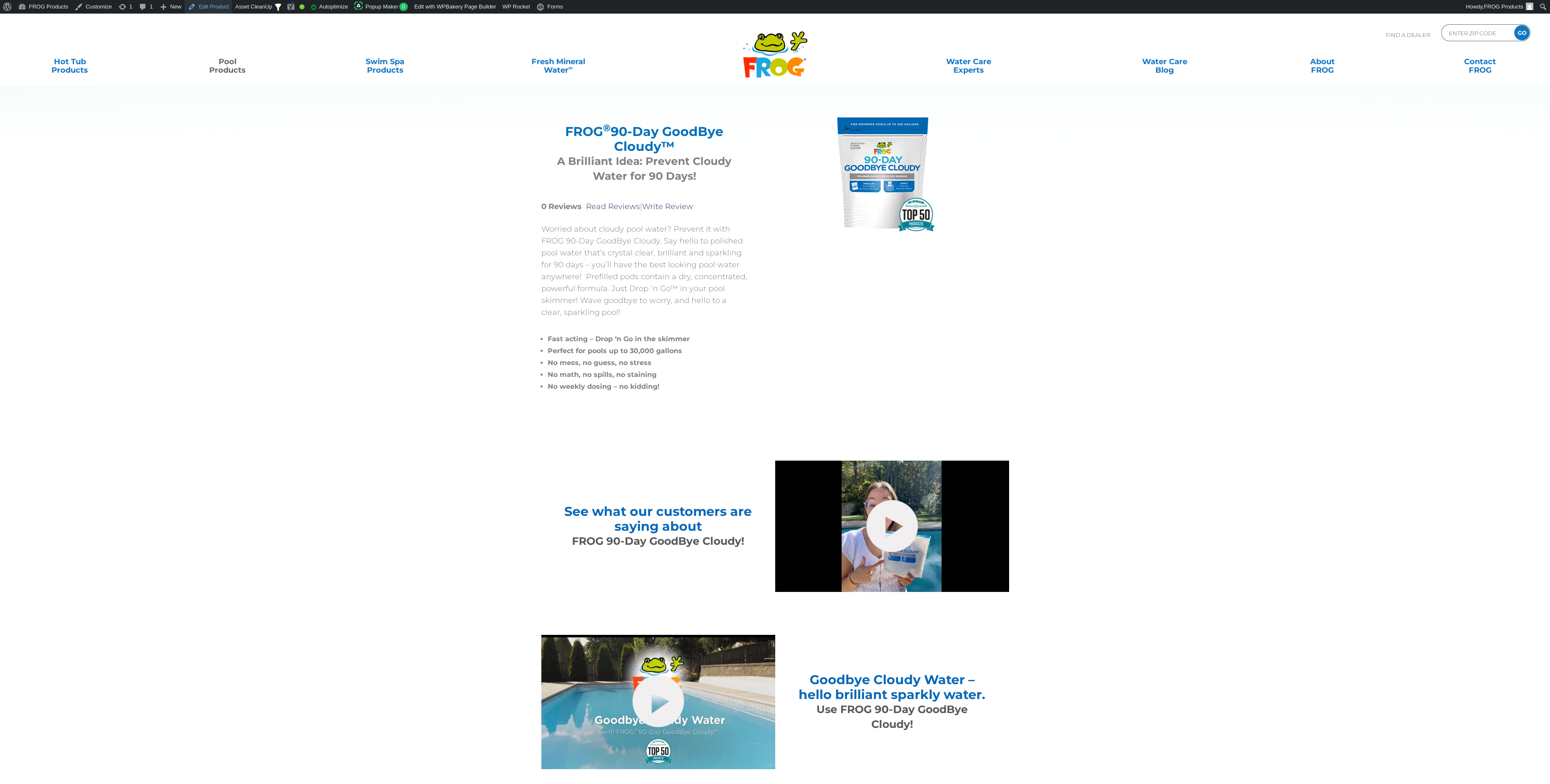
click at [207, 4] on link "Edit Product" at bounding box center [208, 7] width 48 height 13
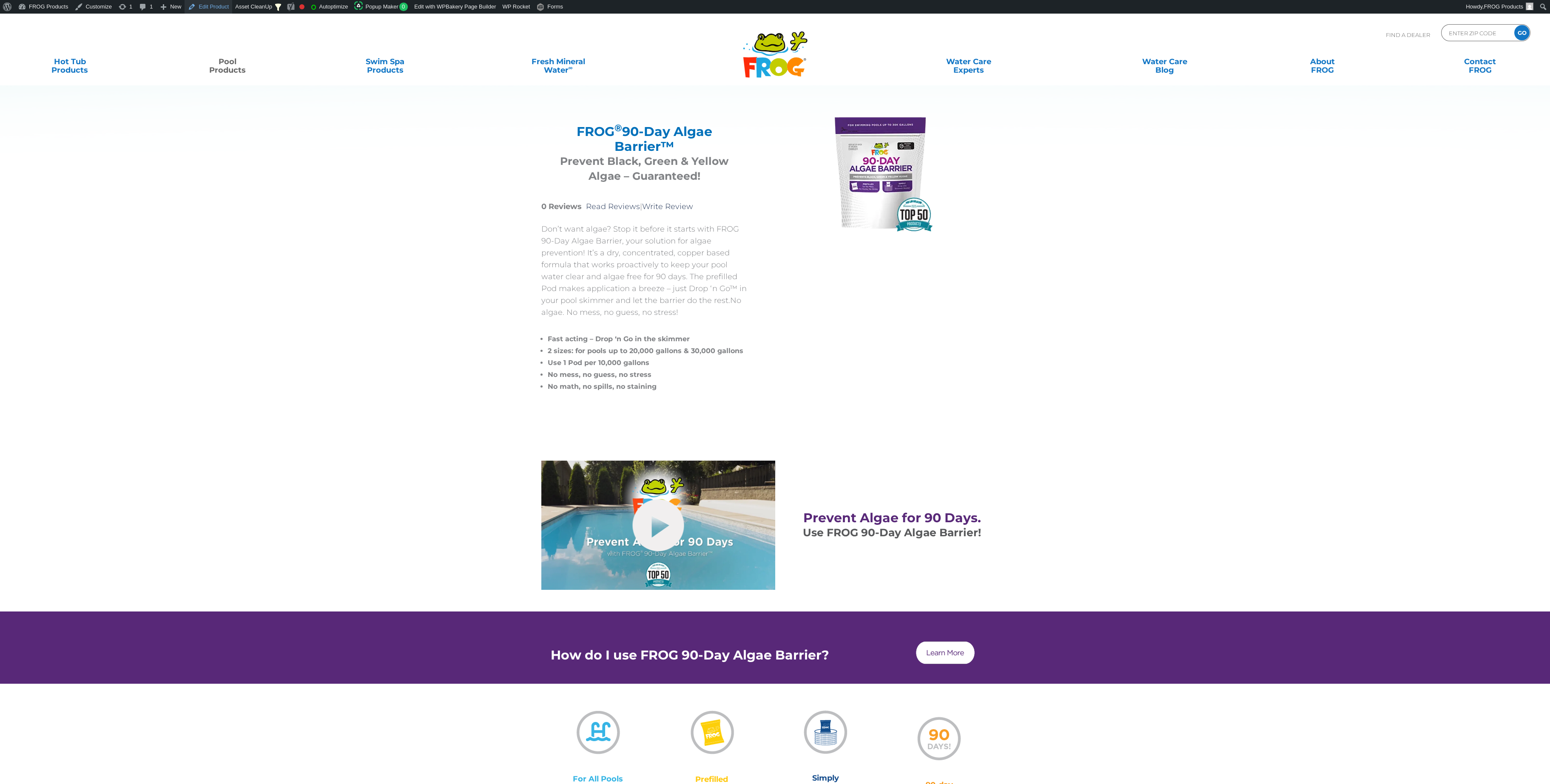
click at [204, 9] on link "Edit Product" at bounding box center [208, 7] width 48 height 13
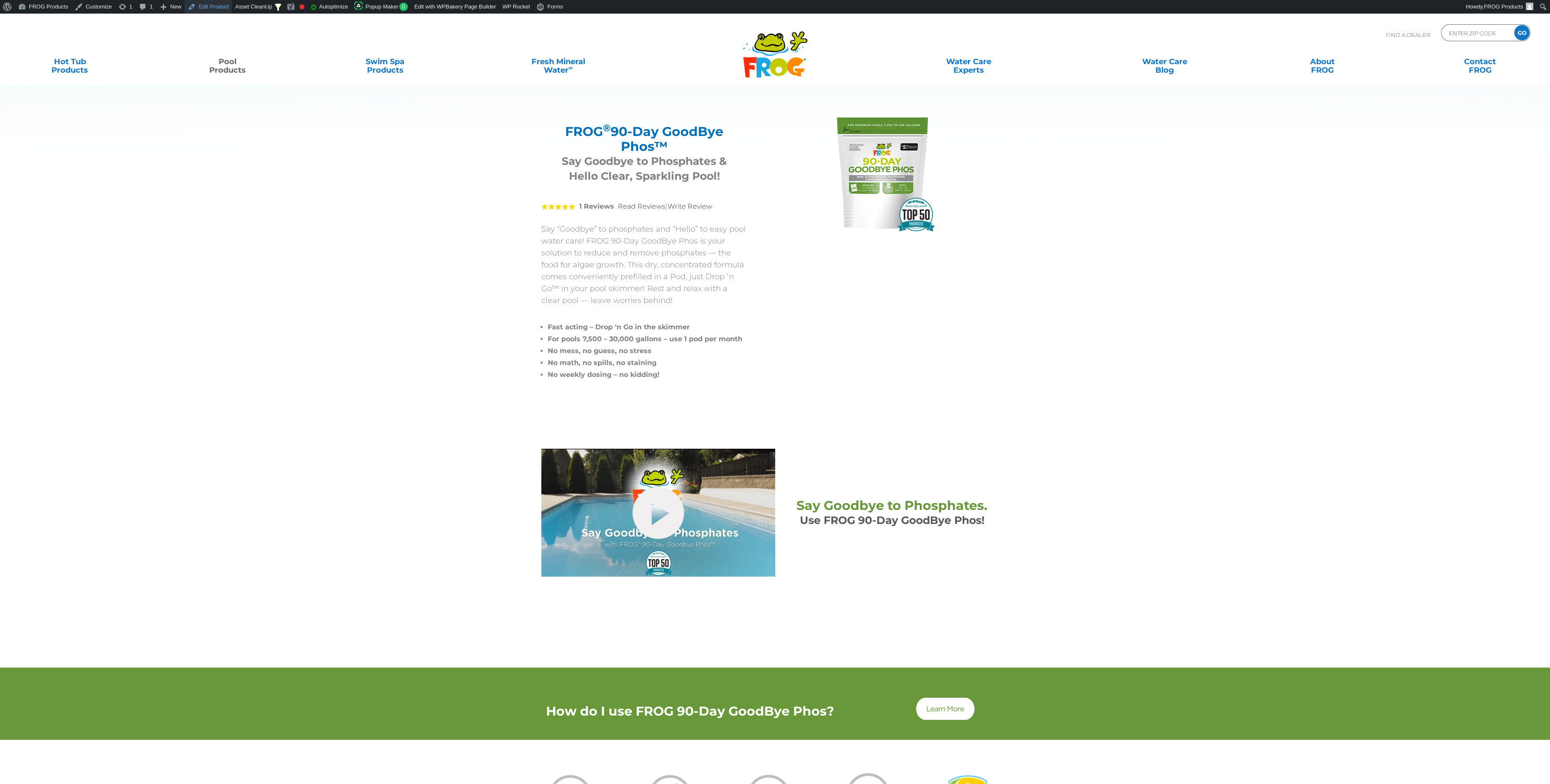
click at [208, 4] on link "Edit Product" at bounding box center [208, 7] width 48 height 13
